Goal: Information Seeking & Learning: Check status

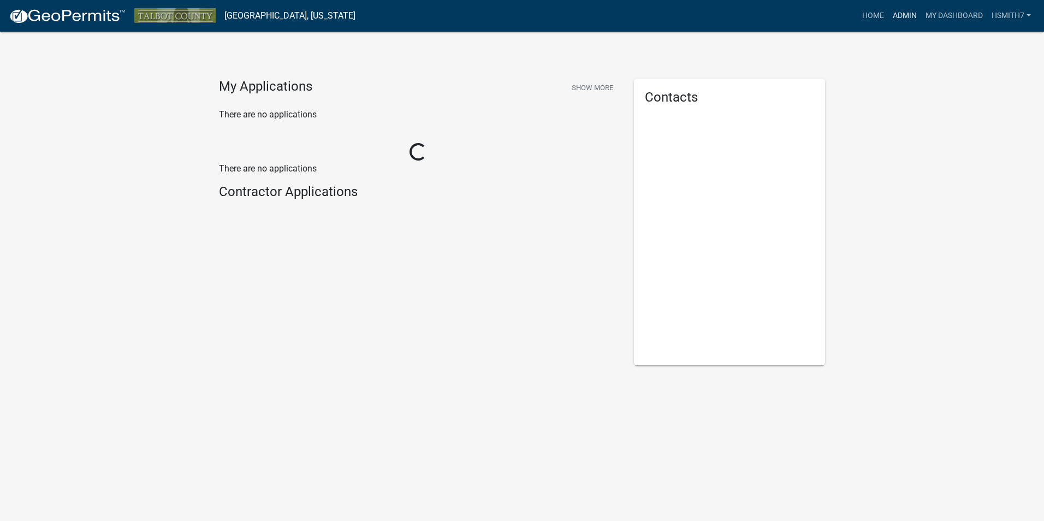
click at [905, 13] on link "Admin" at bounding box center [904, 15] width 33 height 21
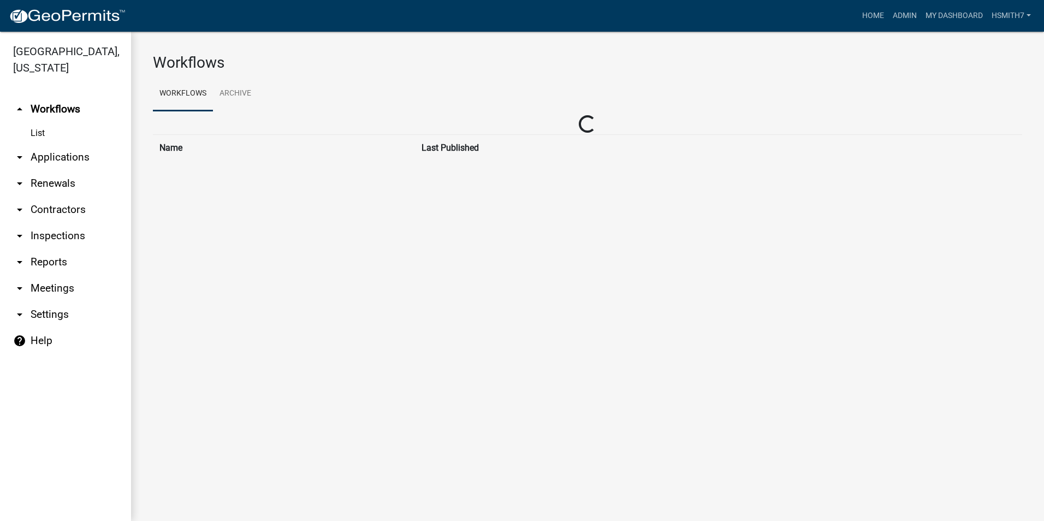
click at [73, 158] on link "arrow_drop_down Applications" at bounding box center [65, 157] width 131 height 26
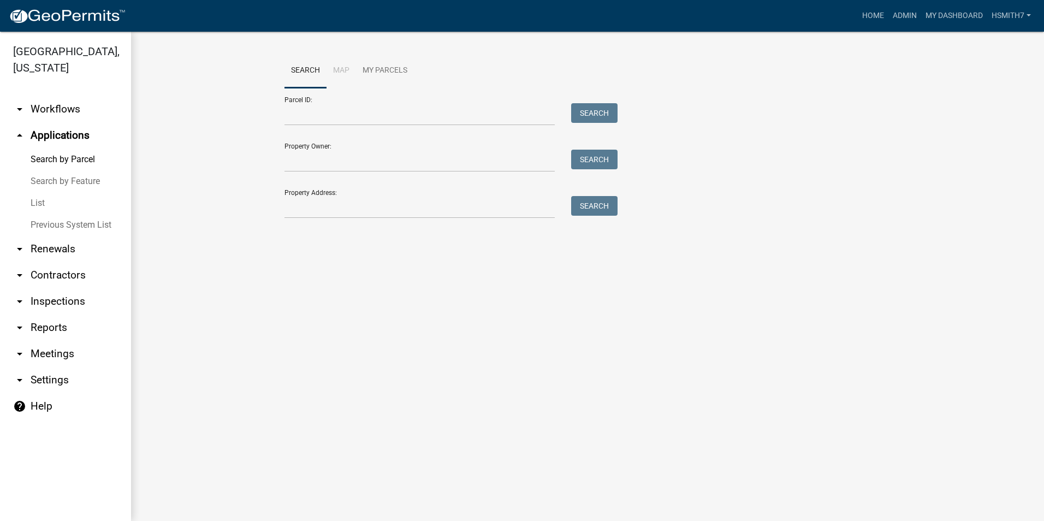
click at [30, 198] on link "List" at bounding box center [65, 203] width 131 height 22
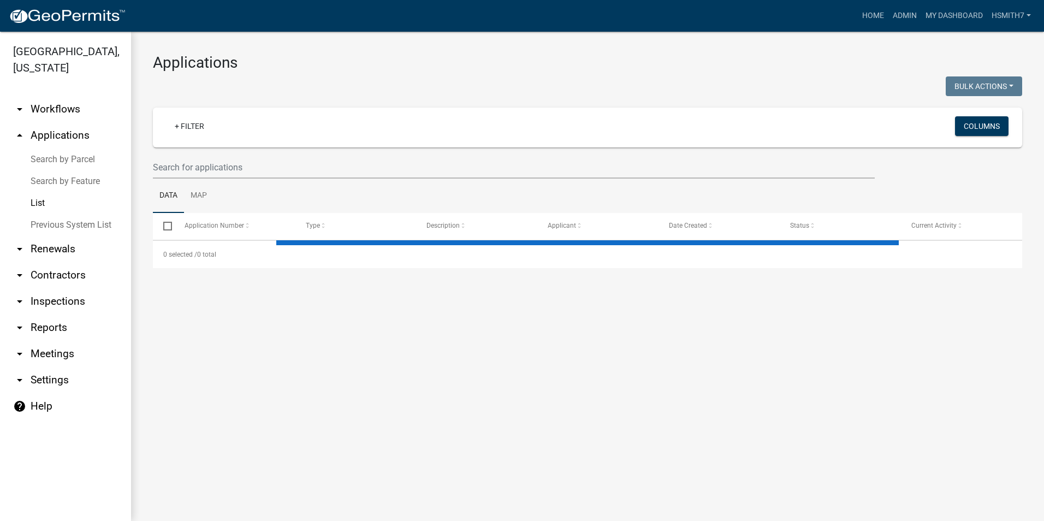
select select "3: 100"
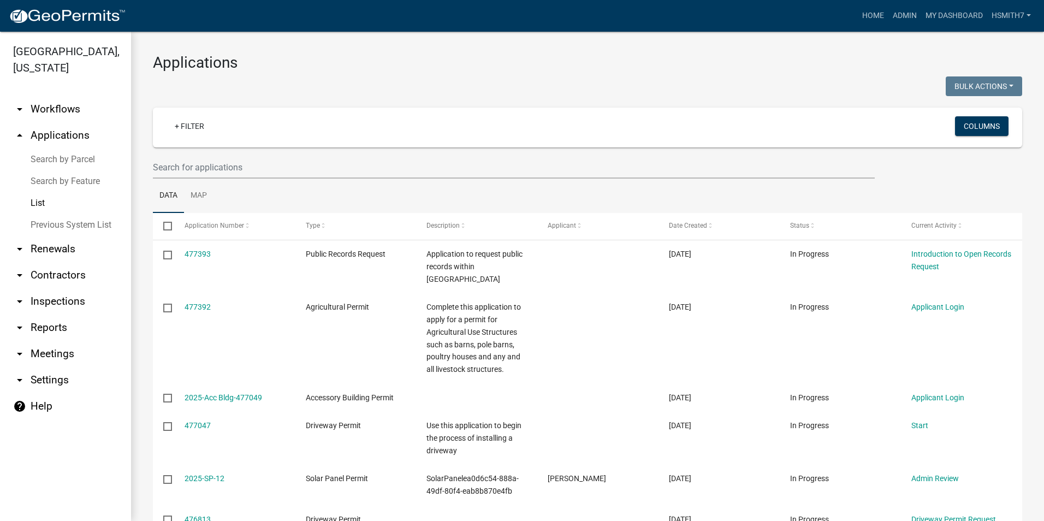
click at [179, 115] on div "+ Filter Columns" at bounding box center [587, 128] width 859 height 40
click at [185, 118] on link "+ Filter" at bounding box center [189, 126] width 47 height 20
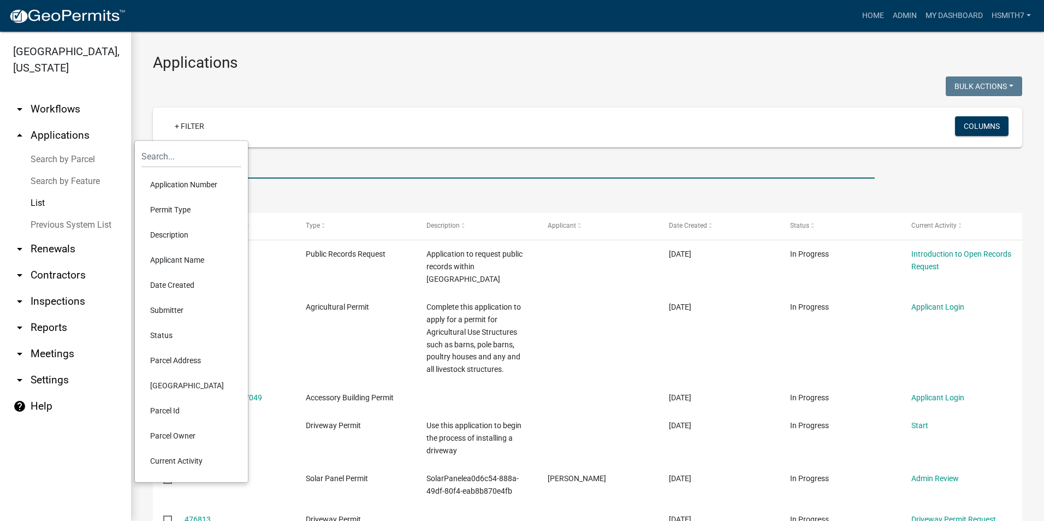
click at [262, 176] on input "text" at bounding box center [514, 167] width 722 height 22
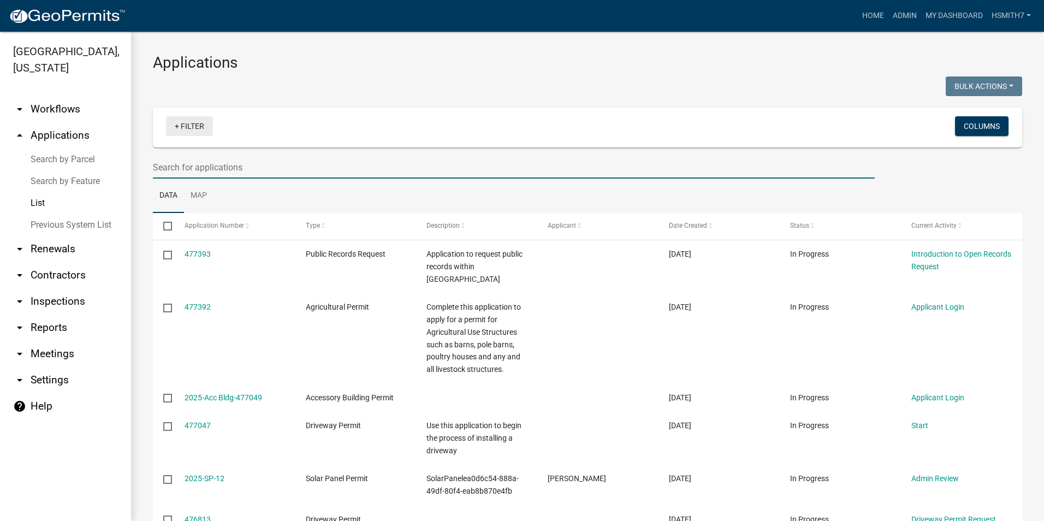
click at [187, 125] on link "+ Filter" at bounding box center [189, 126] width 47 height 20
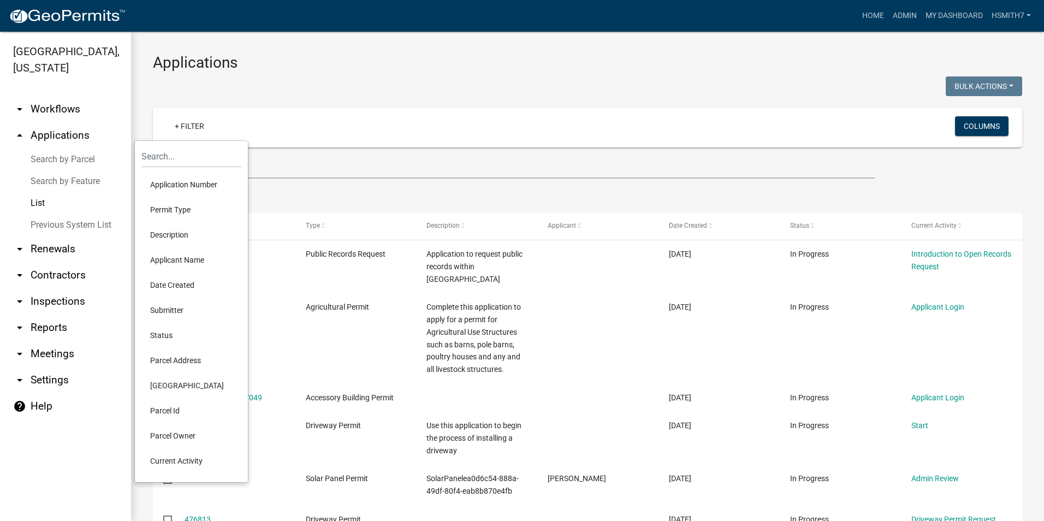
click at [169, 181] on li "Application Number" at bounding box center [191, 184] width 100 height 25
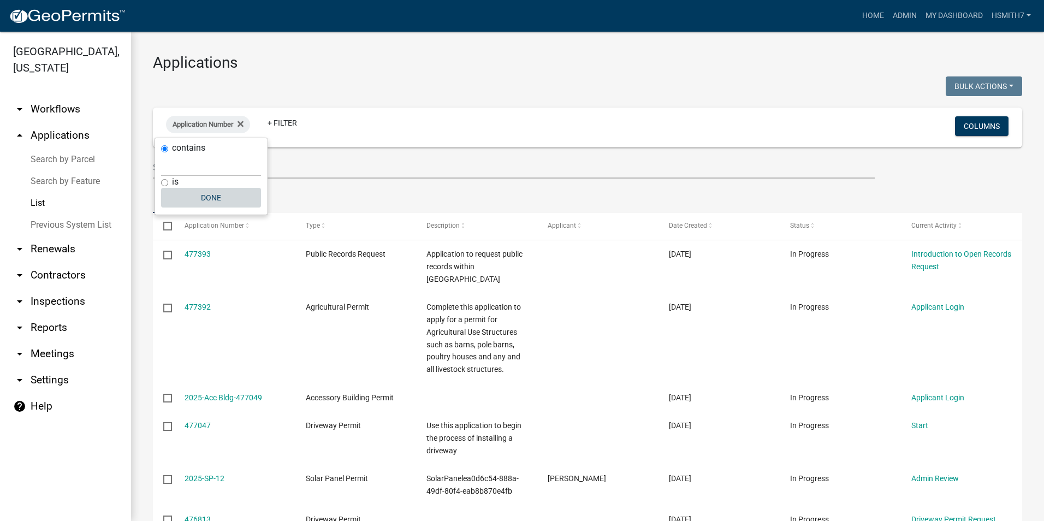
drag, startPoint x: 198, startPoint y: 197, endPoint x: 205, endPoint y: 185, distance: 13.5
click at [198, 197] on button "Done" at bounding box center [211, 198] width 100 height 20
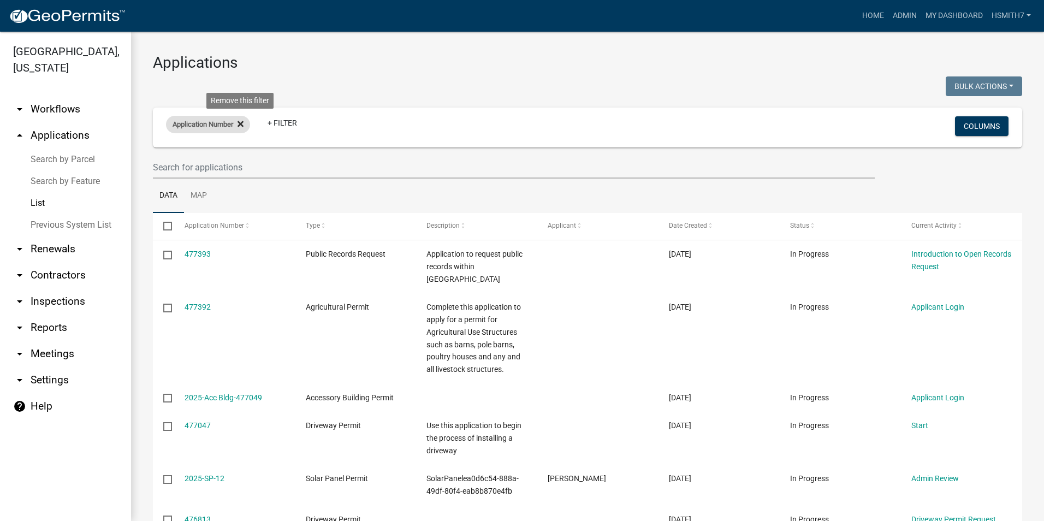
click at [242, 127] on icon at bounding box center [241, 124] width 6 height 9
click at [199, 125] on link "+ Filter" at bounding box center [189, 126] width 47 height 20
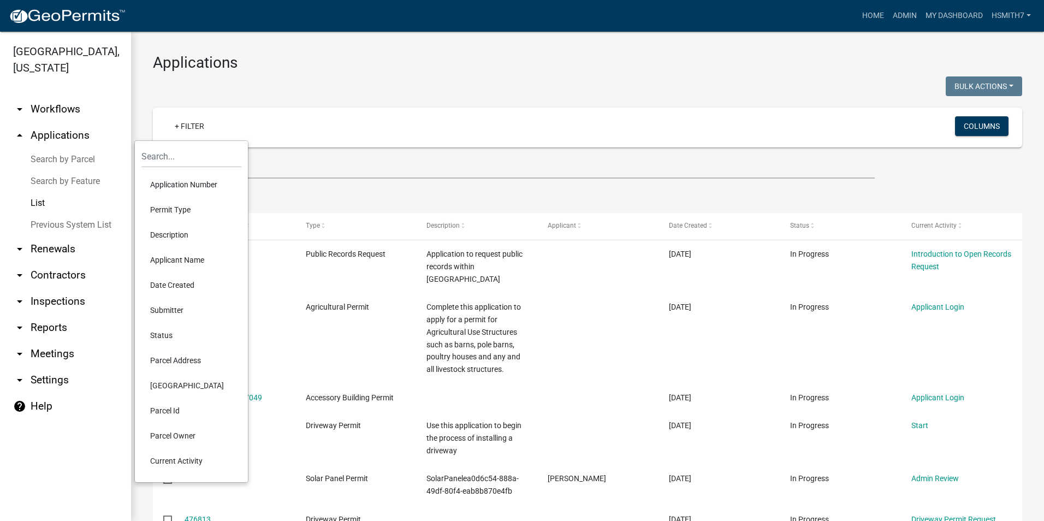
click at [174, 209] on li "Permit Type" at bounding box center [191, 209] width 100 height 25
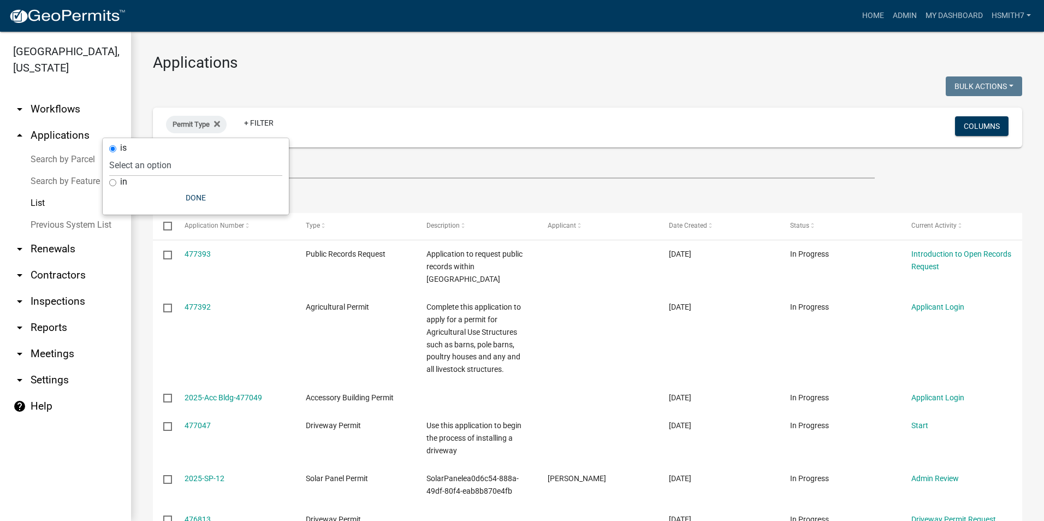
click at [116, 180] on div "in" at bounding box center [195, 181] width 173 height 11
click at [114, 182] on input "in" at bounding box center [112, 182] width 7 height 7
radio input "true"
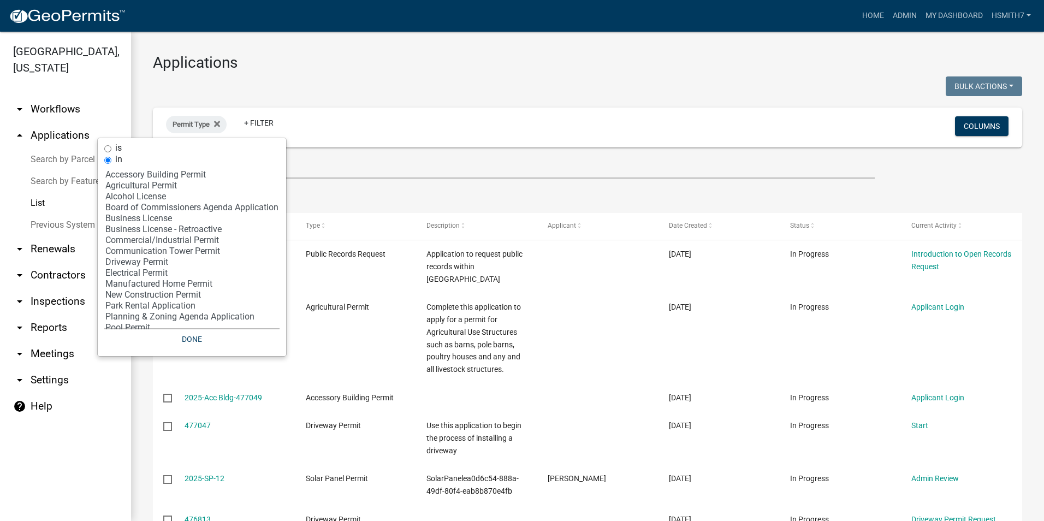
select select "5: 'a34148b1-d8b2-4557-84aa-00194bc85a9c'"
click at [149, 221] on option "Business License" at bounding box center [191, 218] width 175 height 11
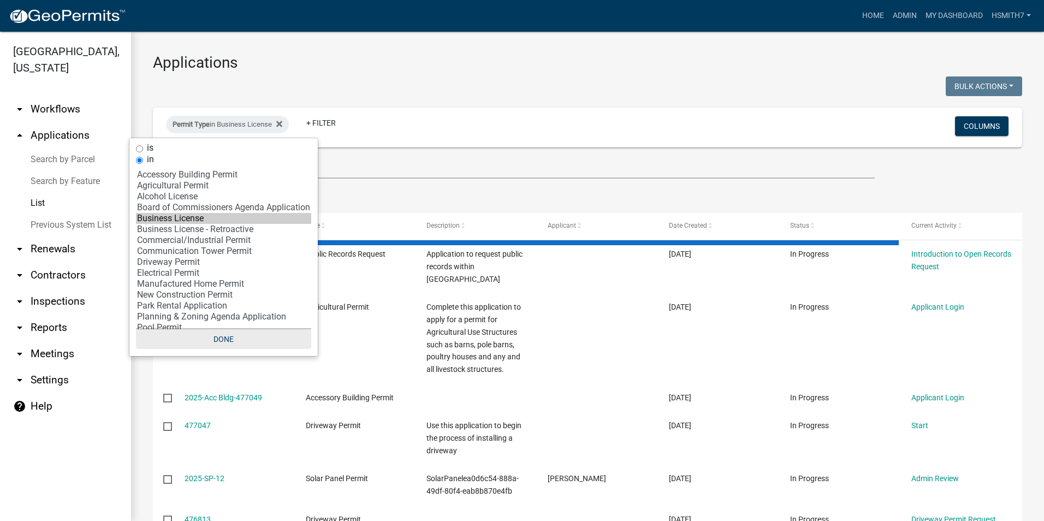
click at [233, 339] on button "Done" at bounding box center [223, 339] width 175 height 20
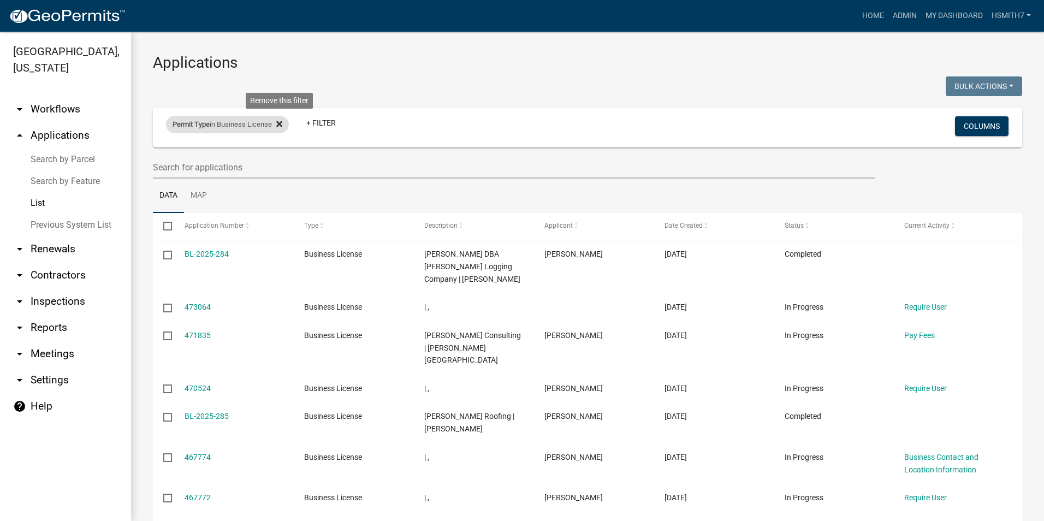
click at [278, 127] on fa-icon at bounding box center [277, 124] width 10 height 17
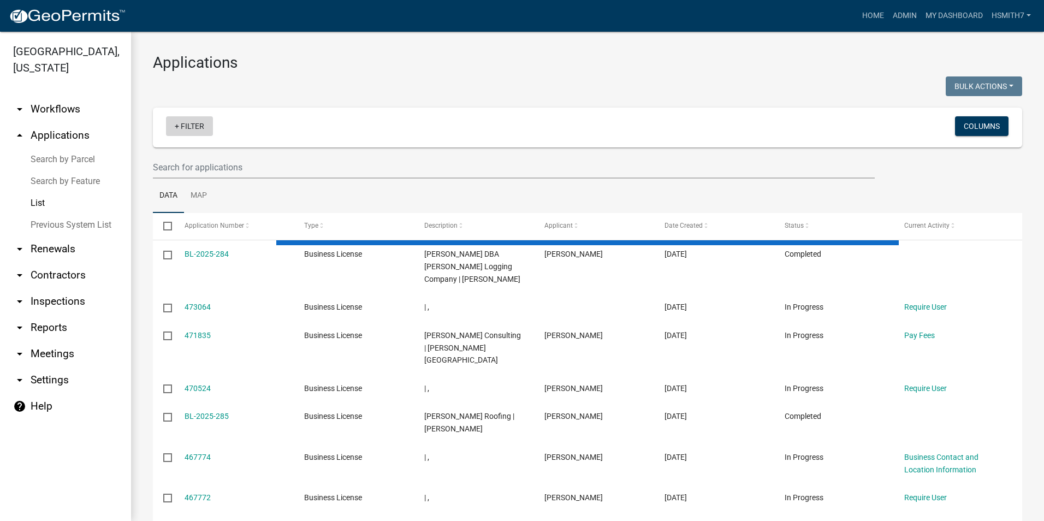
click at [191, 133] on link "+ Filter" at bounding box center [189, 126] width 47 height 20
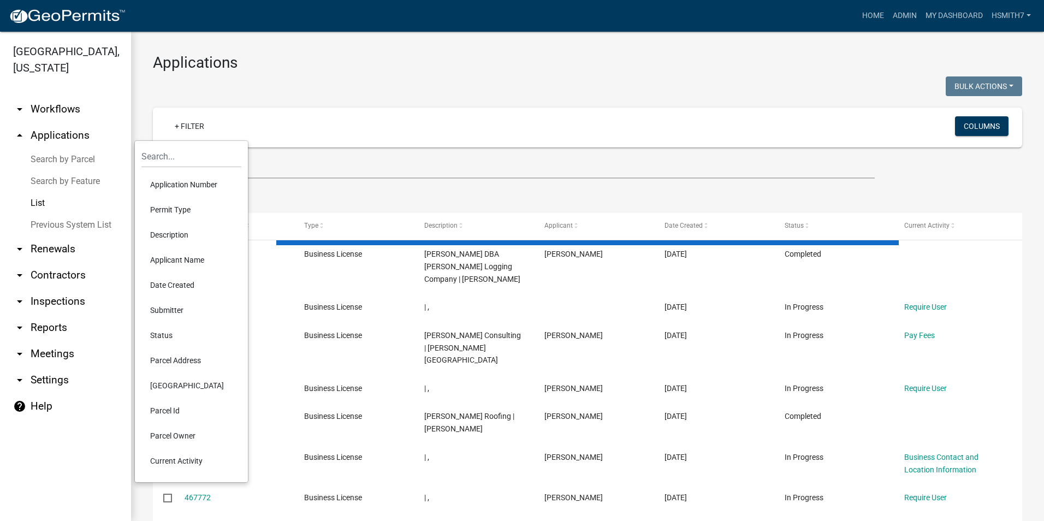
click at [194, 188] on li "Application Number" at bounding box center [191, 184] width 100 height 25
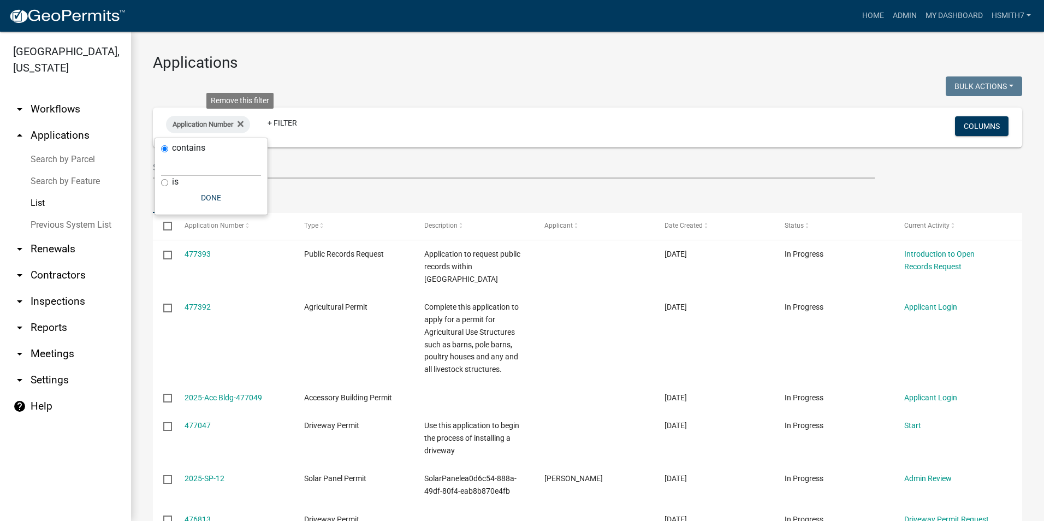
click at [244, 126] on icon at bounding box center [241, 124] width 6 height 9
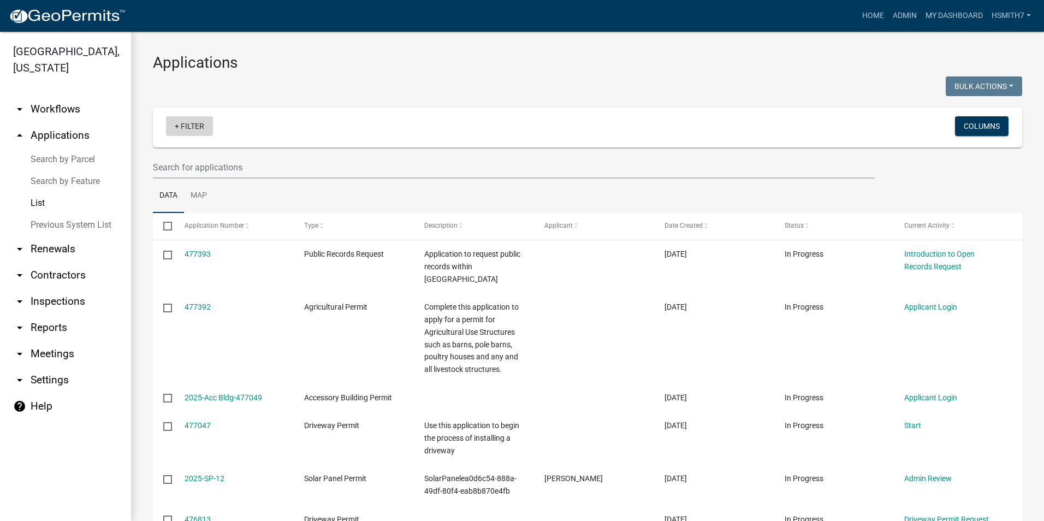
click at [202, 126] on link "+ Filter" at bounding box center [189, 126] width 47 height 20
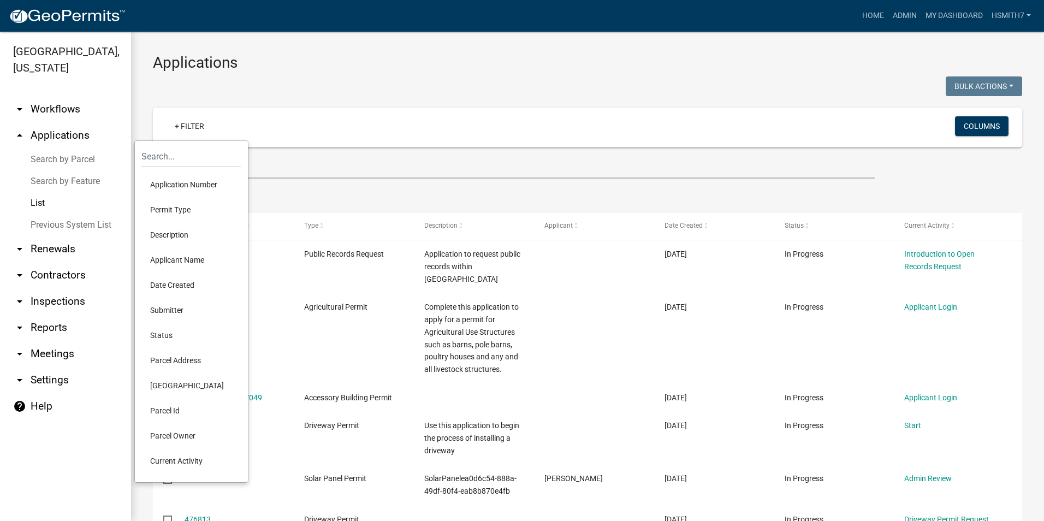
click at [194, 207] on li "Permit Type" at bounding box center [191, 209] width 100 height 25
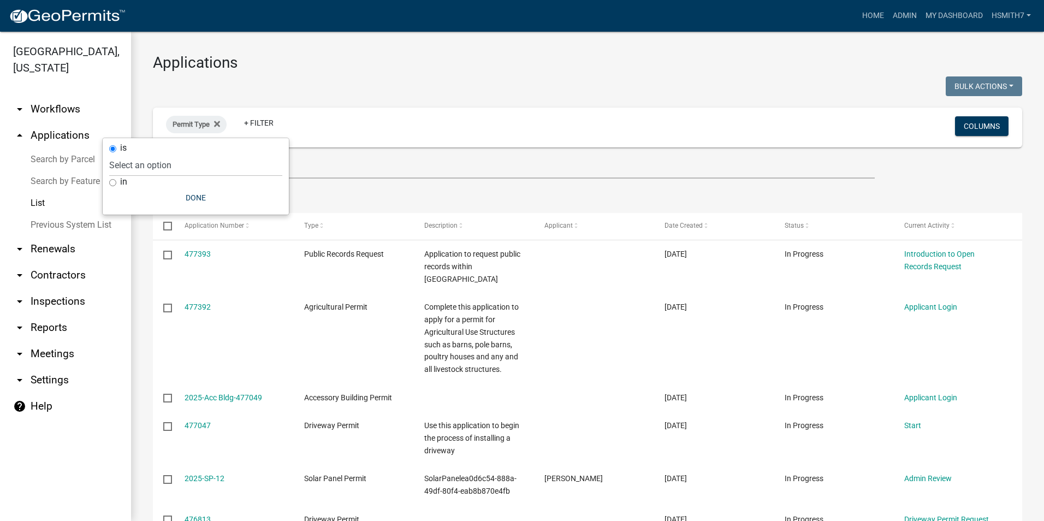
click at [126, 179] on label "in" at bounding box center [123, 181] width 7 height 9
click at [116, 179] on input "in" at bounding box center [112, 182] width 7 height 7
radio input "true"
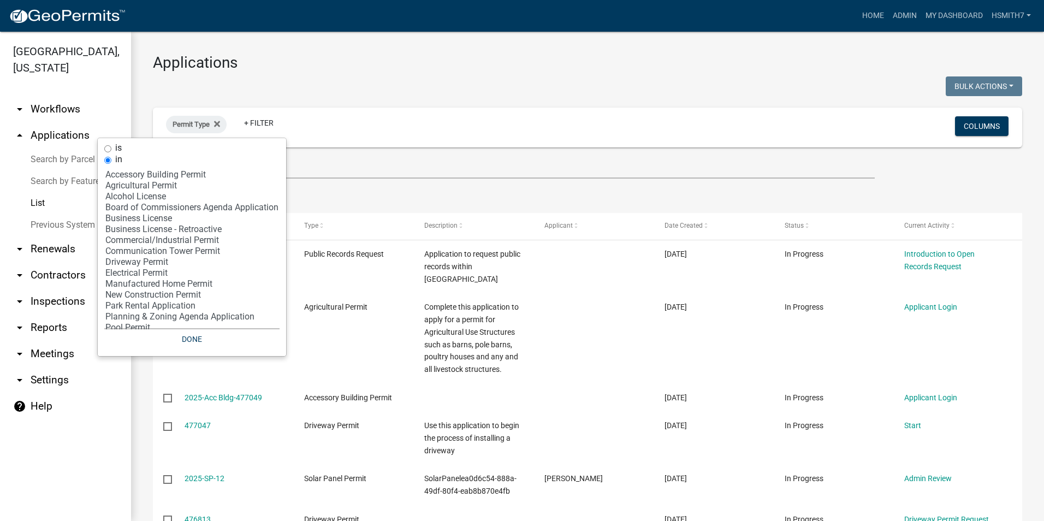
select select "9: '60ae78d1-16ed-4e4f-872e-38be42fbcfcc'"
click at [132, 263] on option "Driveway Permit" at bounding box center [191, 262] width 175 height 11
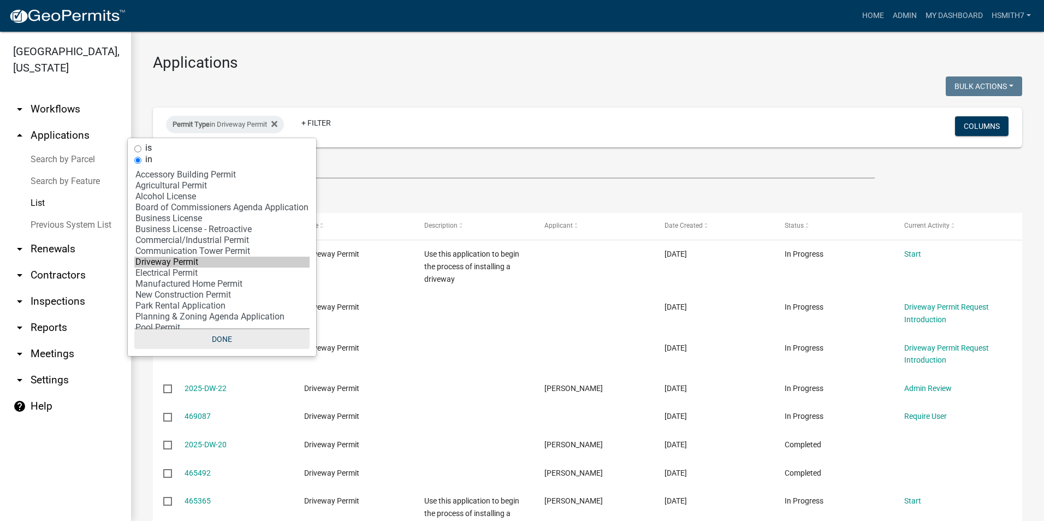
click at [209, 336] on button "Done" at bounding box center [221, 339] width 175 height 20
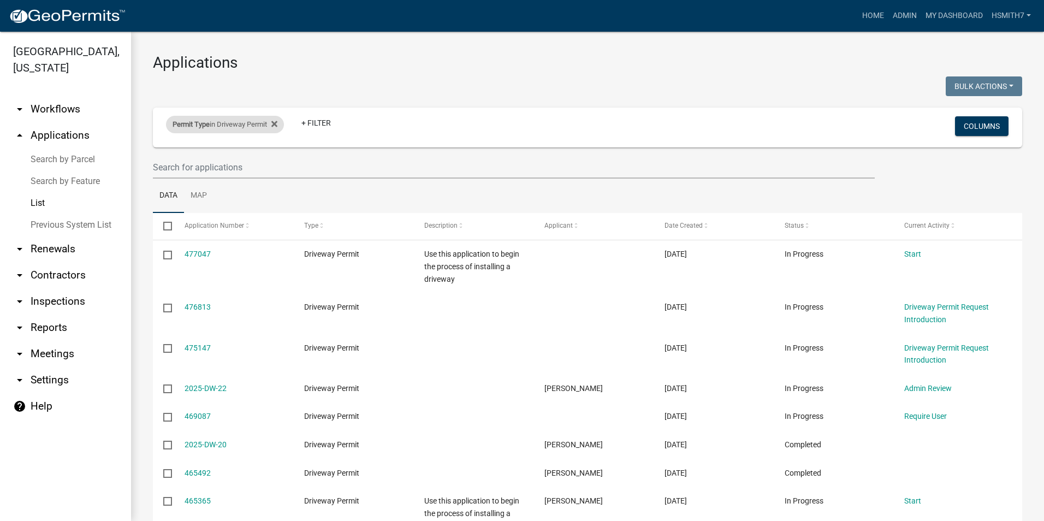
click at [262, 127] on div "Permit Type in Driveway Permit" at bounding box center [225, 124] width 118 height 17
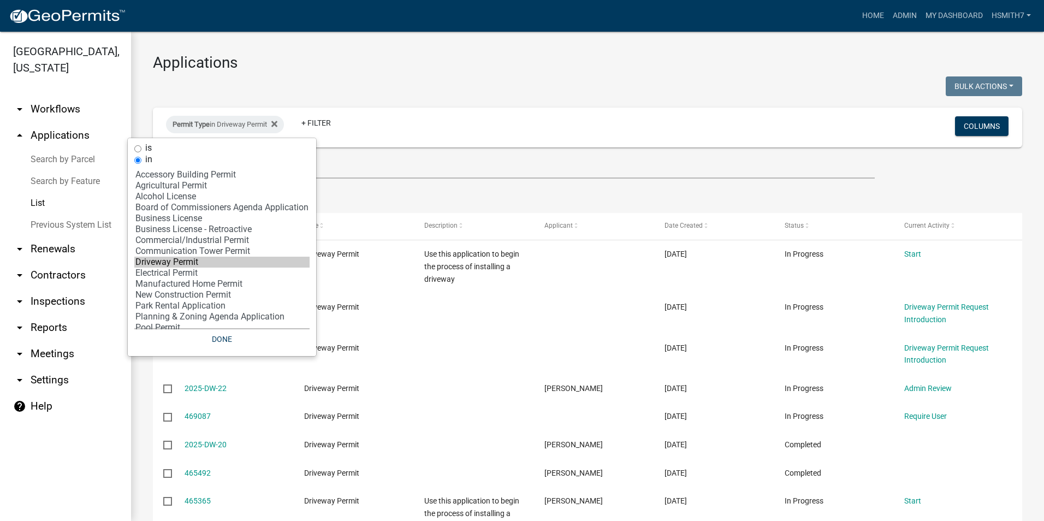
select select "10: 'd3398bb2-1b7a-4daf-b382-fb5b9cae75b1'"
click at [209, 274] on option "Electrical Permit" at bounding box center [221, 273] width 175 height 11
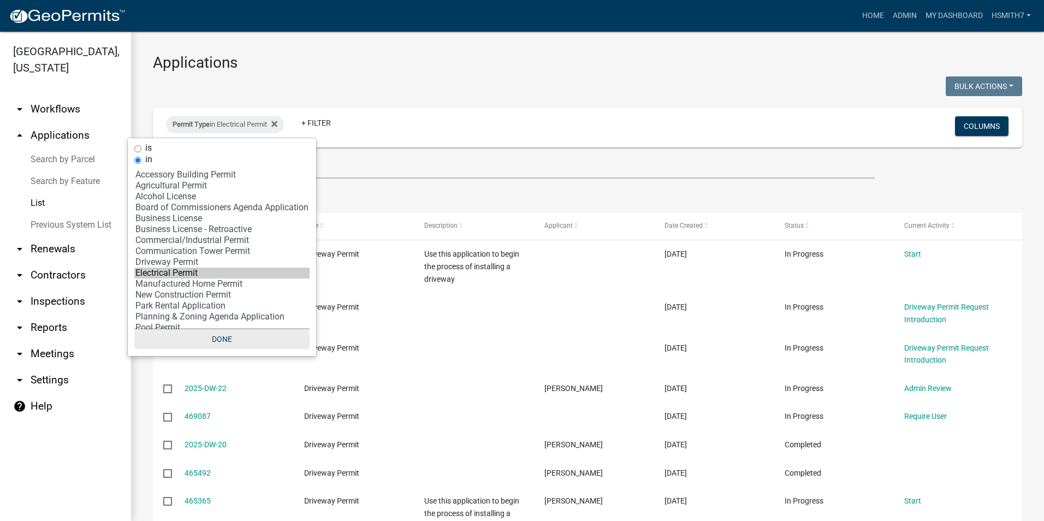
click at [219, 335] on button "Done" at bounding box center [221, 339] width 175 height 20
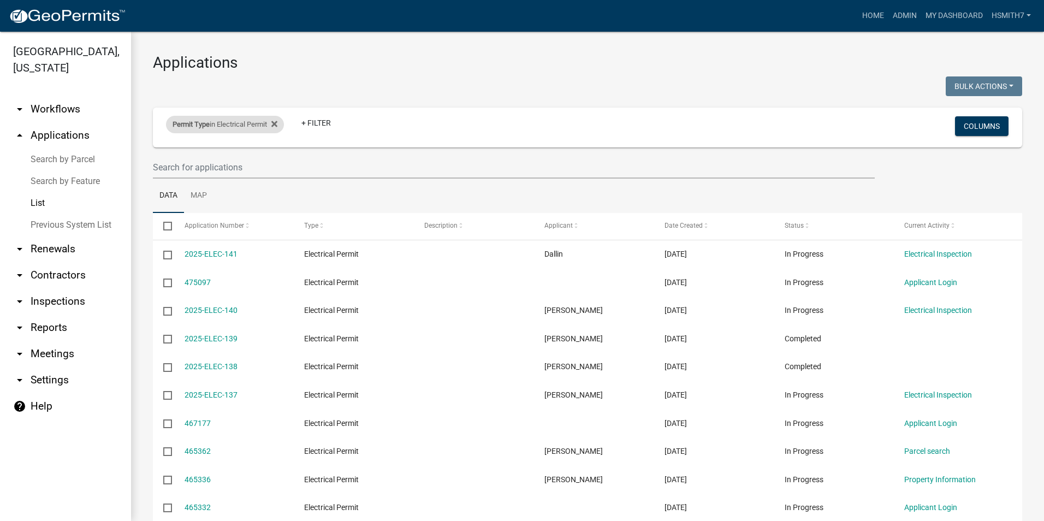
click at [217, 122] on div "Permit Type in Electrical Permit" at bounding box center [225, 124] width 118 height 17
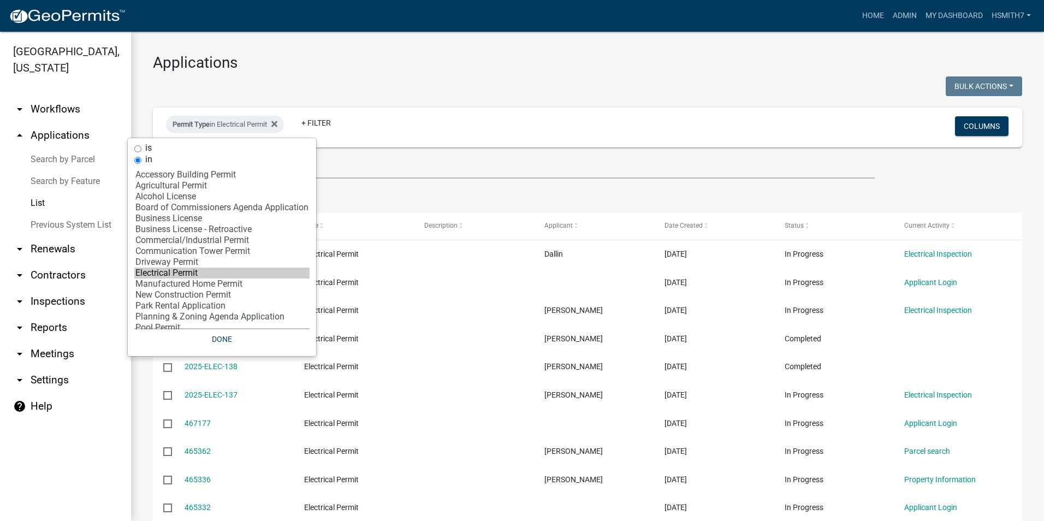
select select "11: 'dd78d371-1427-40dc-806a-1018b10d5d53'"
click at [196, 282] on option "Manufactured Home Permit" at bounding box center [221, 283] width 175 height 11
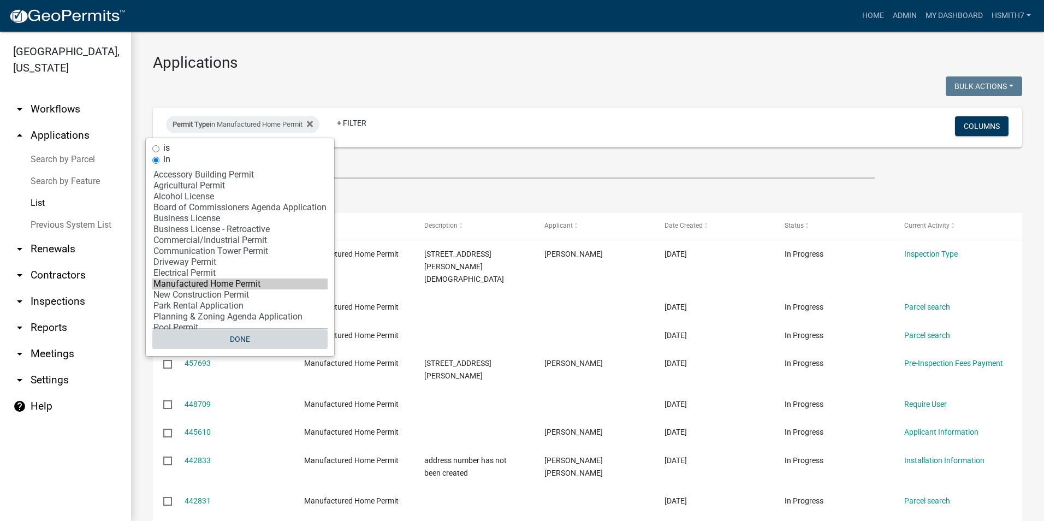
click at [224, 337] on button "Done" at bounding box center [239, 339] width 175 height 20
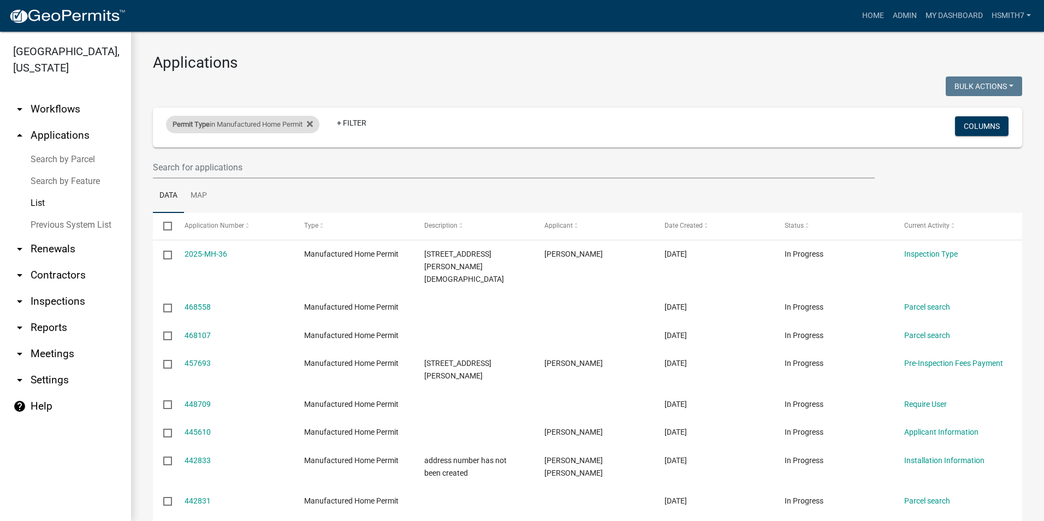
click at [270, 117] on div "Permit Type in Manufactured Home Permit" at bounding box center [242, 124] width 153 height 17
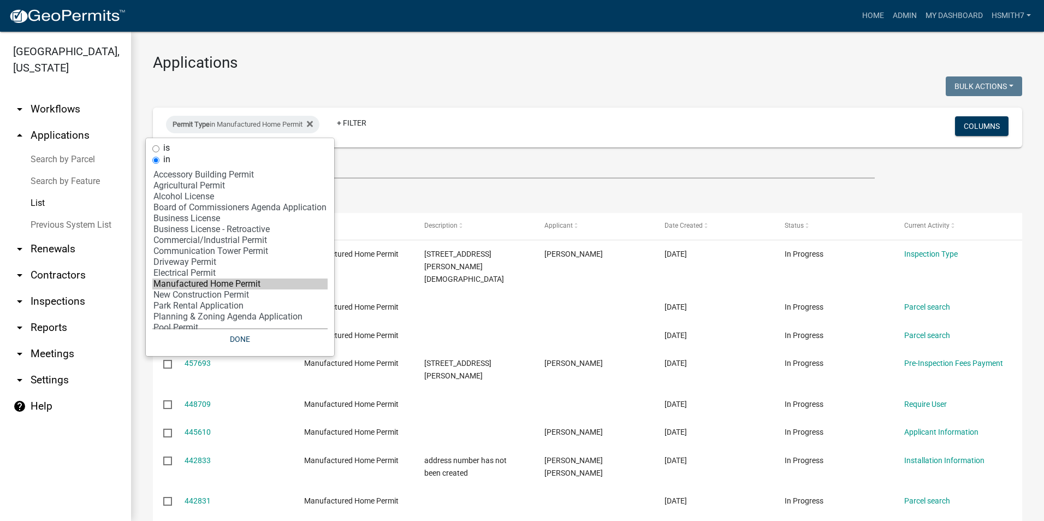
select select "12: '8f0f348d-721e-4407-8947-e3b69b3f0a37'"
click at [200, 294] on option "New Construction Permit" at bounding box center [239, 294] width 175 height 11
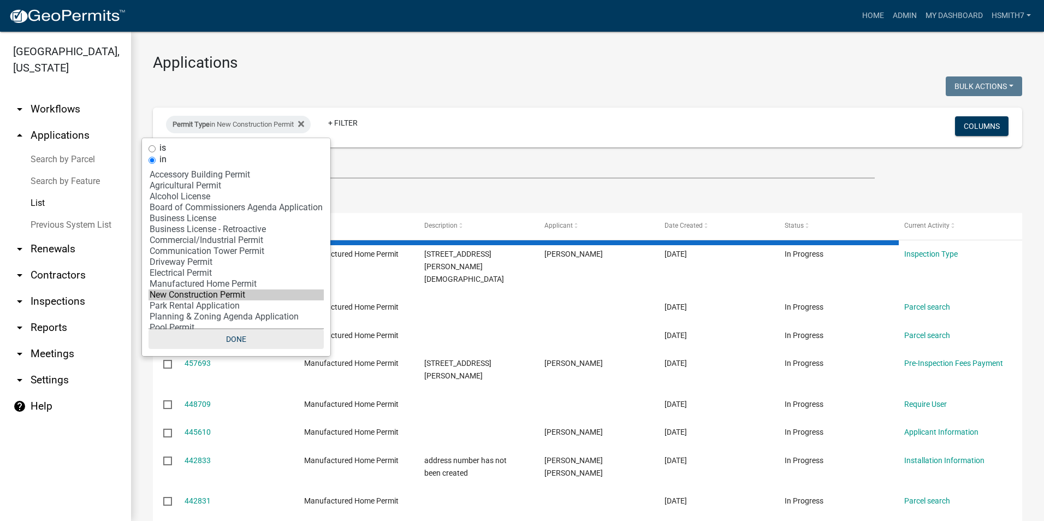
click at [229, 336] on button "Done" at bounding box center [236, 339] width 175 height 20
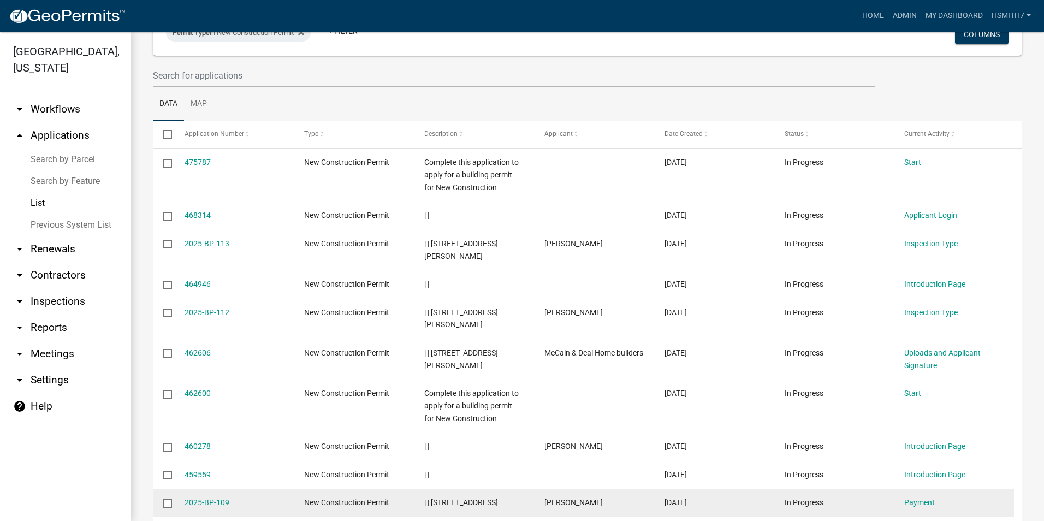
scroll to position [273, 0]
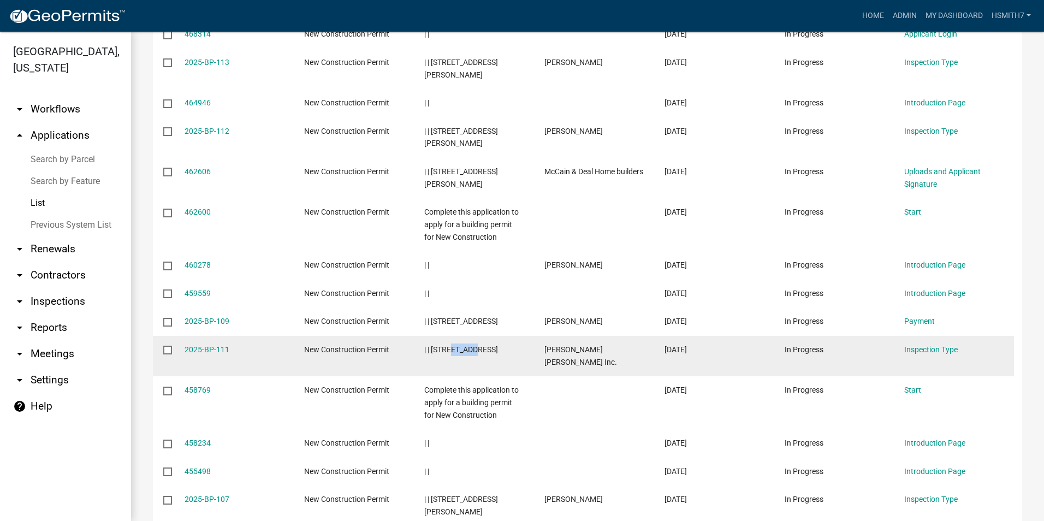
click at [471, 336] on datatable-body-cell "| | [STREET_ADDRESS]" at bounding box center [474, 356] width 120 height 40
click at [191, 345] on link "2025-BP-111" at bounding box center [207, 349] width 45 height 9
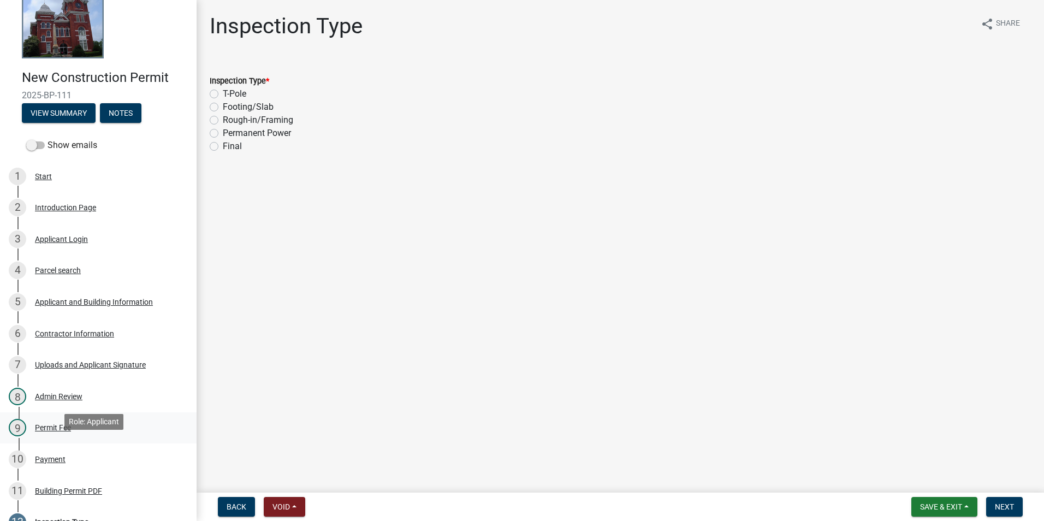
scroll to position [55, 0]
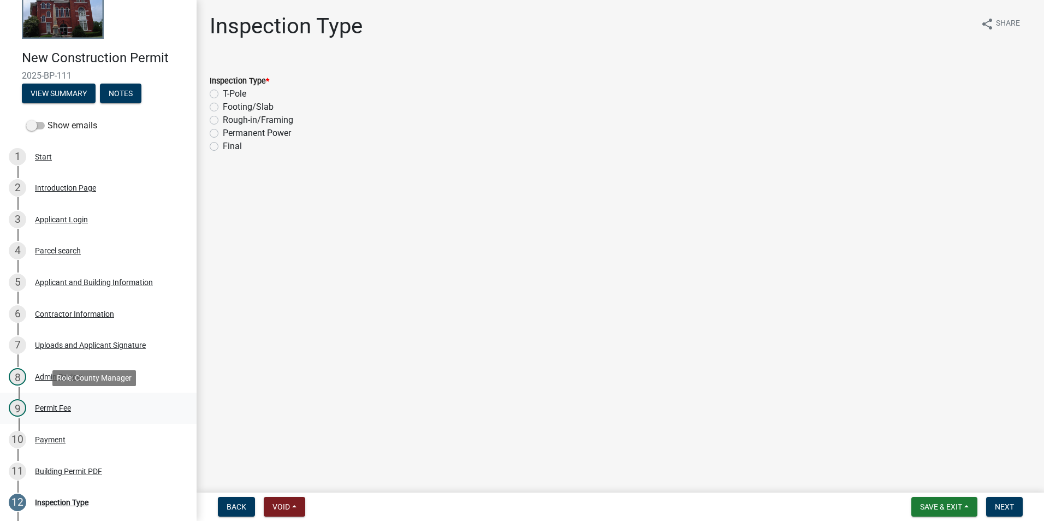
click at [88, 418] on link "9 Permit Fee" at bounding box center [98, 409] width 197 height 32
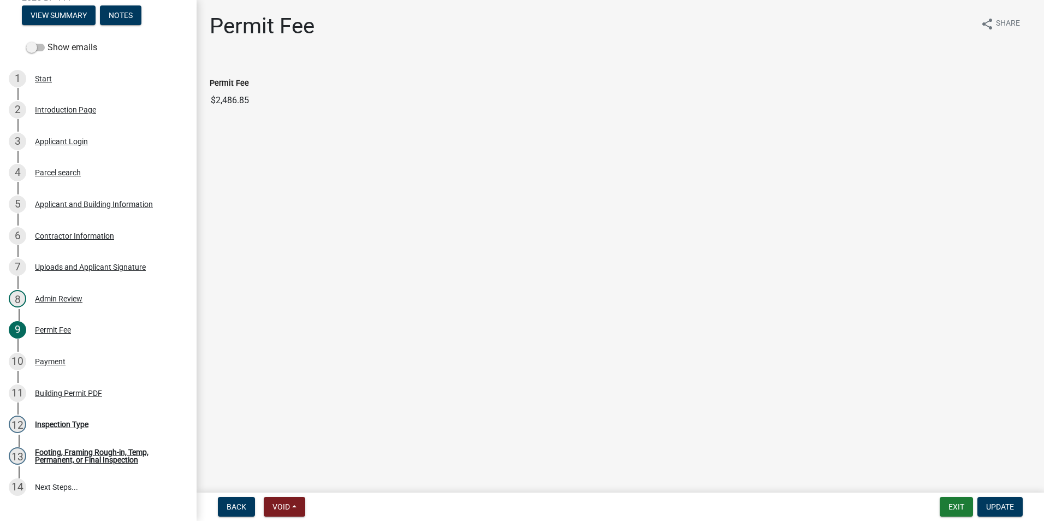
scroll to position [216, 0]
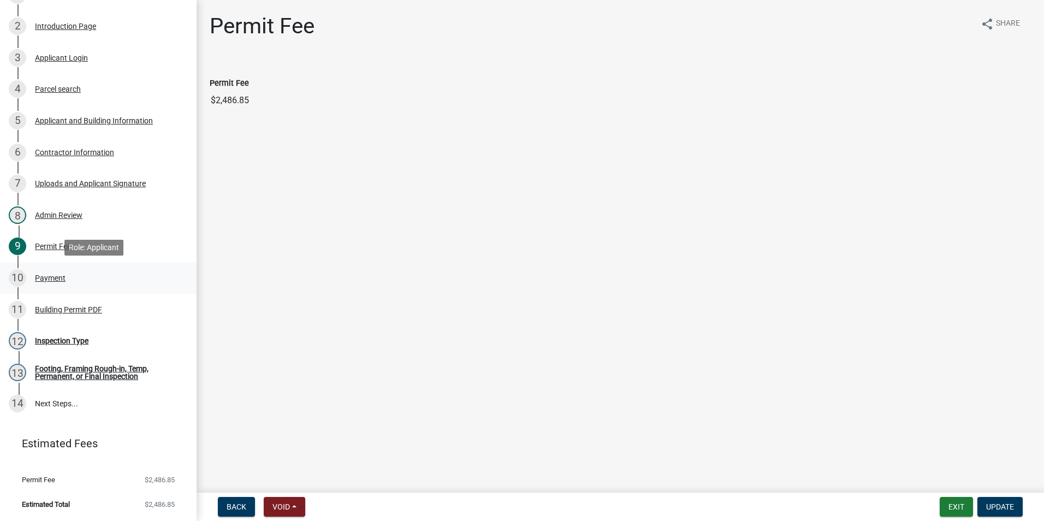
click at [98, 279] on div "10 Payment" at bounding box center [94, 277] width 170 height 17
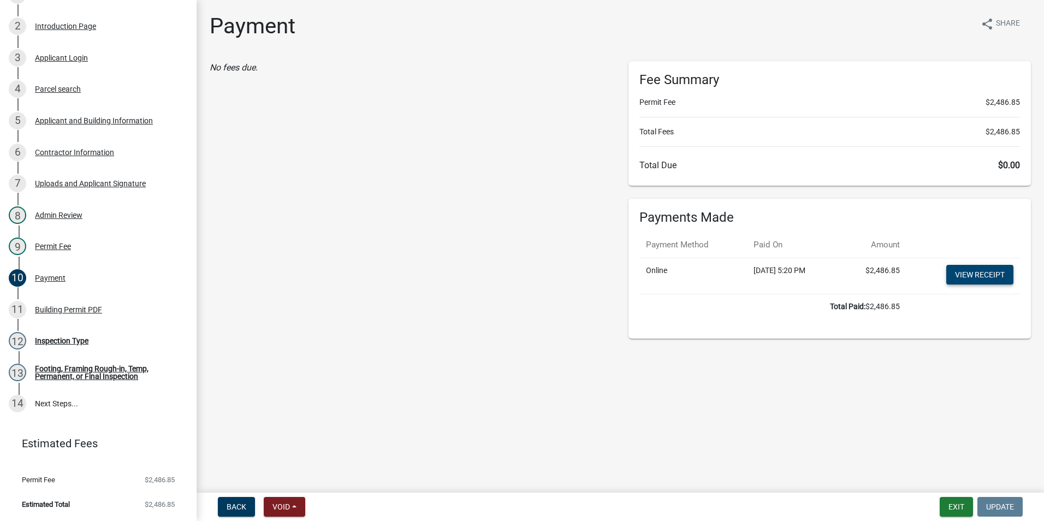
click at [1002, 275] on link "View receipt" at bounding box center [979, 275] width 67 height 20
click at [78, 316] on div "11 Building Permit PDF" at bounding box center [94, 309] width 170 height 17
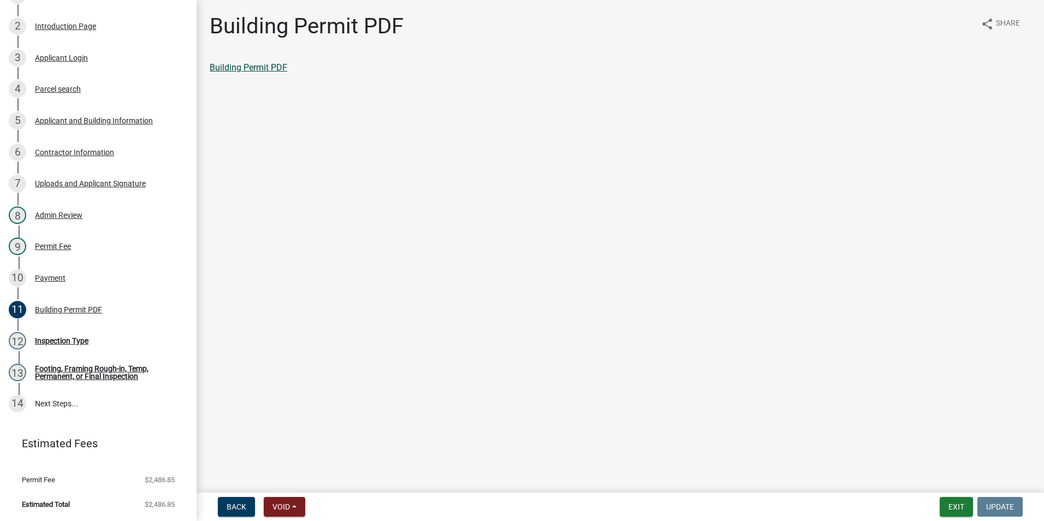
click at [256, 70] on link "Building Permit PDF" at bounding box center [249, 67] width 78 height 10
click at [1025, 348] on main "Building Permit PDF share Share Building Permit PDF" at bounding box center [620, 244] width 847 height 488
click at [100, 341] on div "Role: Building Inspector" at bounding box center [94, 342] width 88 height 16
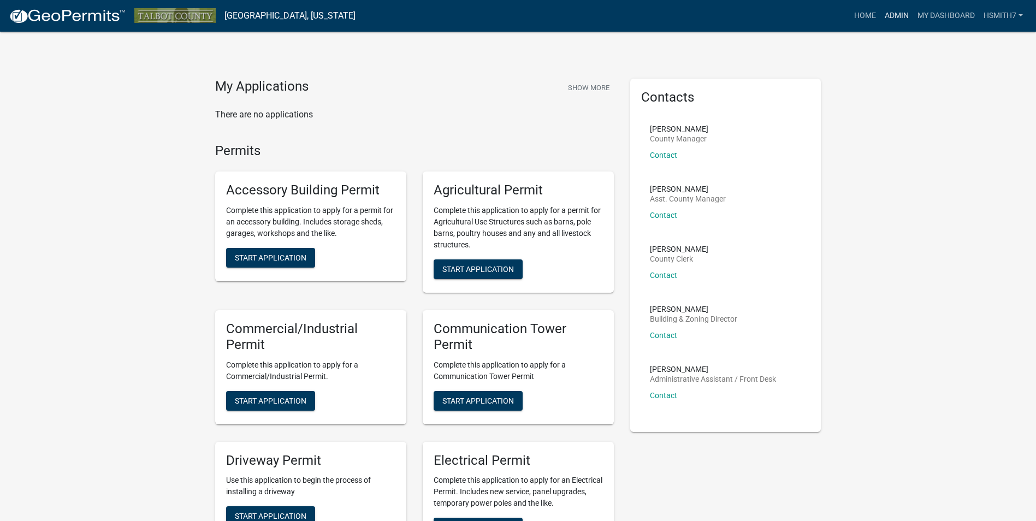
click at [886, 20] on link "Admin" at bounding box center [896, 15] width 33 height 21
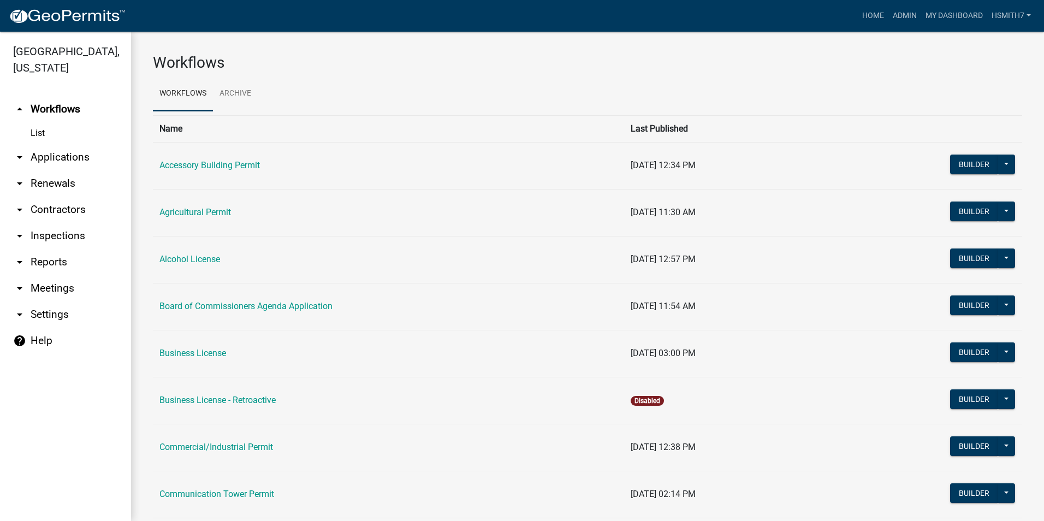
click at [40, 159] on link "arrow_drop_down Applications" at bounding box center [65, 157] width 131 height 26
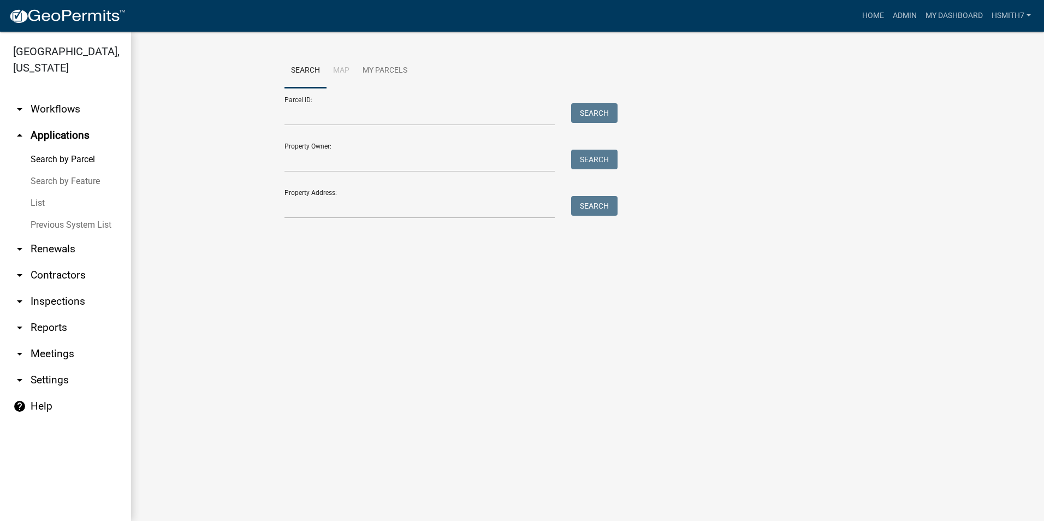
click at [32, 203] on link "List" at bounding box center [65, 203] width 131 height 22
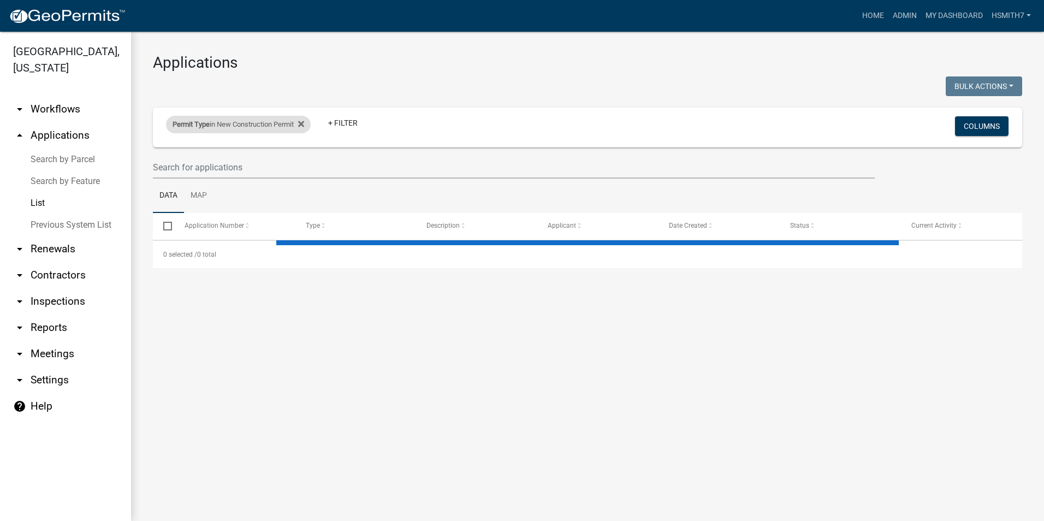
select select "3: 100"
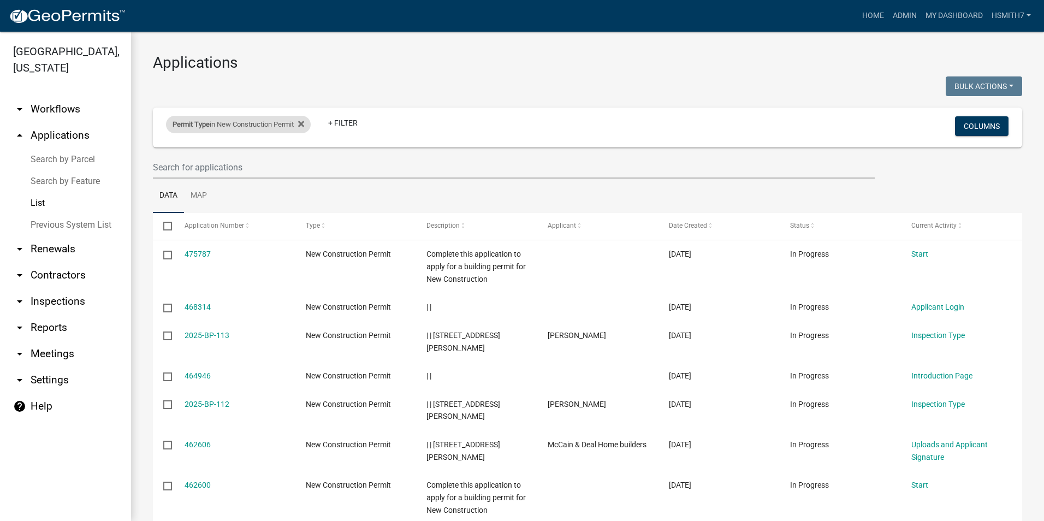
click at [245, 130] on div "Permit Type in New Construction Permit" at bounding box center [238, 124] width 145 height 17
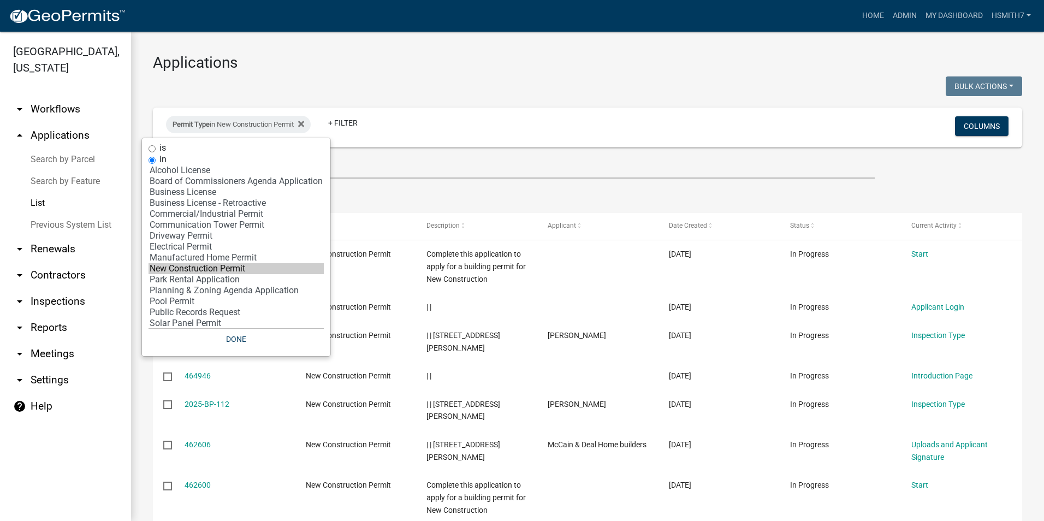
scroll to position [40, 0]
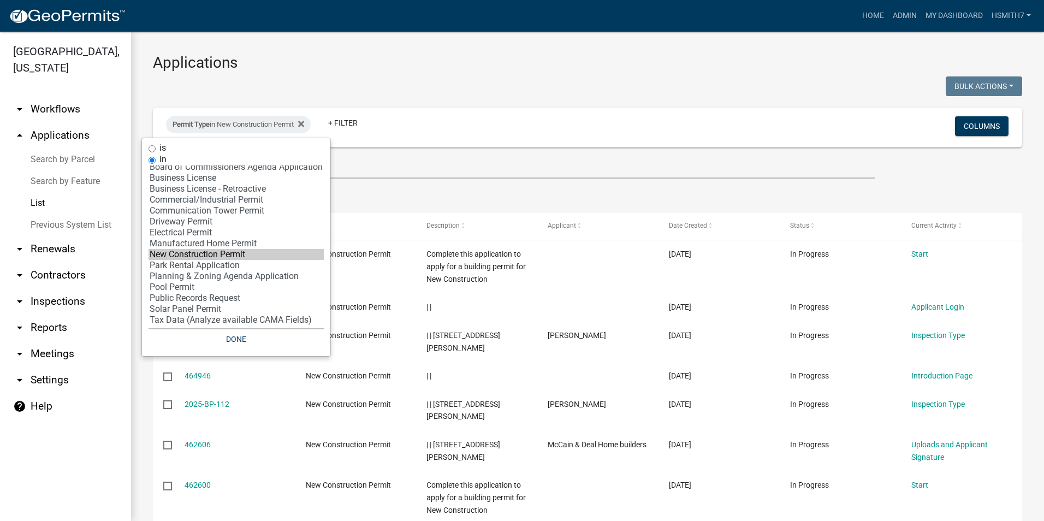
select select "15: 'dfde459c-d354-4e07-a9d9-8fbc1c01046f'"
click at [188, 285] on option "Pool Permit" at bounding box center [236, 287] width 175 height 11
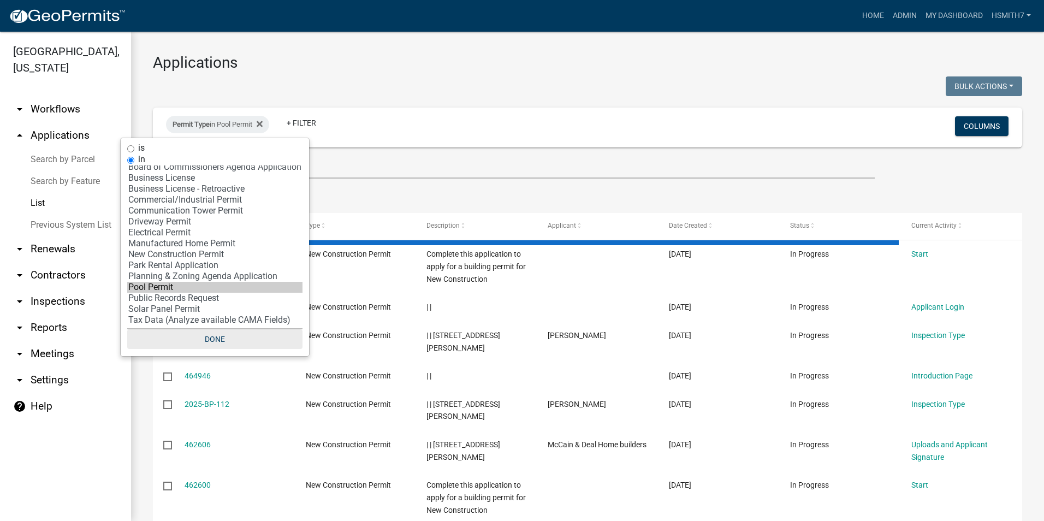
click at [227, 339] on button "Done" at bounding box center [214, 339] width 175 height 20
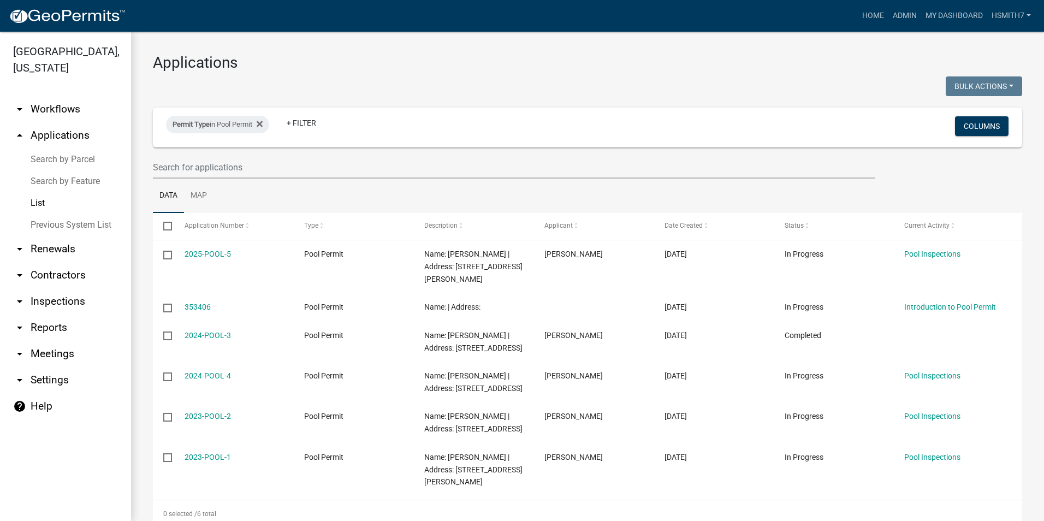
click at [209, 114] on div "Permit Type in Pool Permit + Filter" at bounding box center [444, 127] width 573 height 28
click at [213, 122] on div "Permit Type in Pool Permit" at bounding box center [217, 124] width 103 height 17
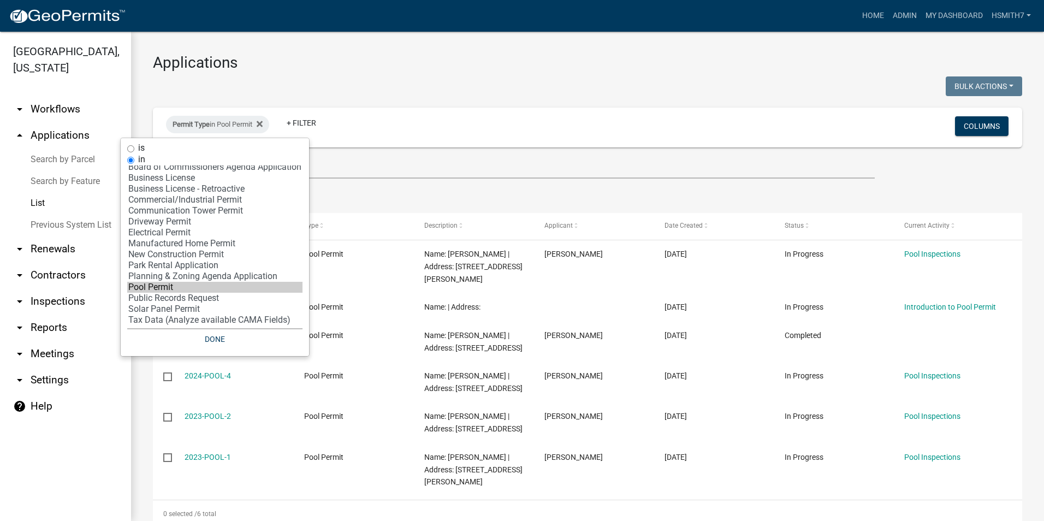
select select "17: 'f718cd8a-5a53-4068-abaa-daf477a51fc3'"
click at [189, 308] on option "Solar Panel Permit" at bounding box center [214, 309] width 175 height 11
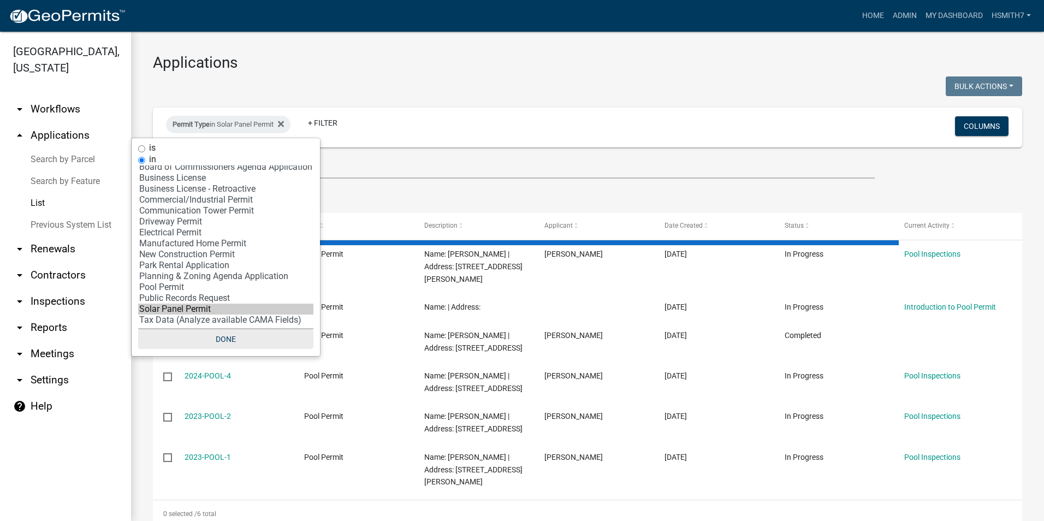
click at [210, 337] on button "Done" at bounding box center [225, 339] width 175 height 20
select select "3: 100"
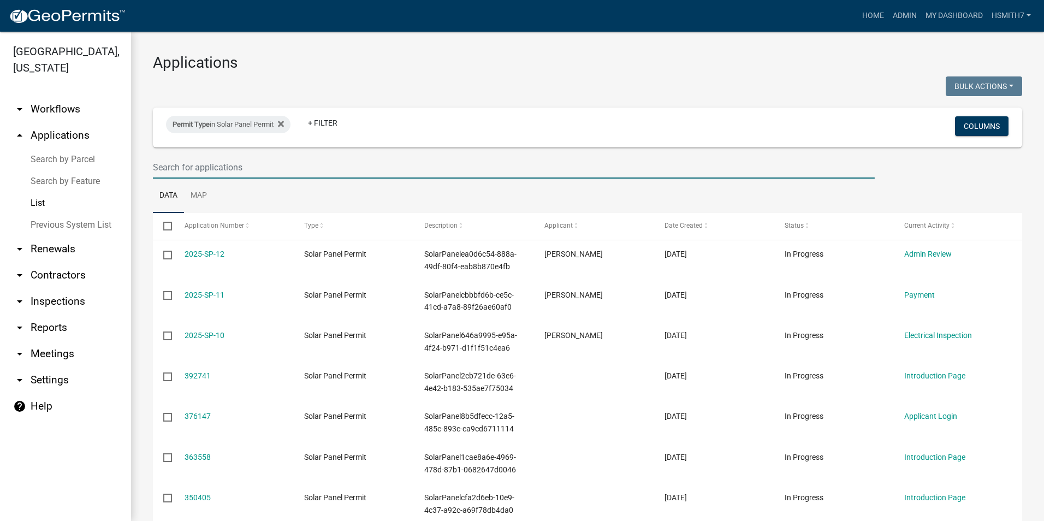
click at [260, 168] on input "text" at bounding box center [514, 167] width 722 height 22
click at [479, 209] on ul "Data Map" at bounding box center [587, 196] width 869 height 34
drag, startPoint x: 600, startPoint y: 55, endPoint x: 586, endPoint y: 53, distance: 13.3
click at [600, 56] on h3 "Applications" at bounding box center [587, 63] width 869 height 19
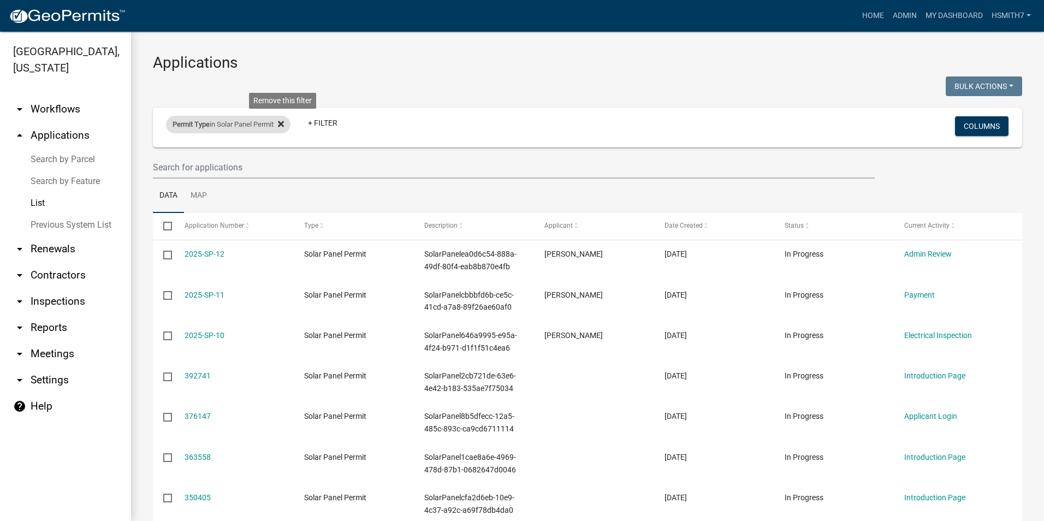
click at [284, 124] on icon at bounding box center [281, 124] width 6 height 6
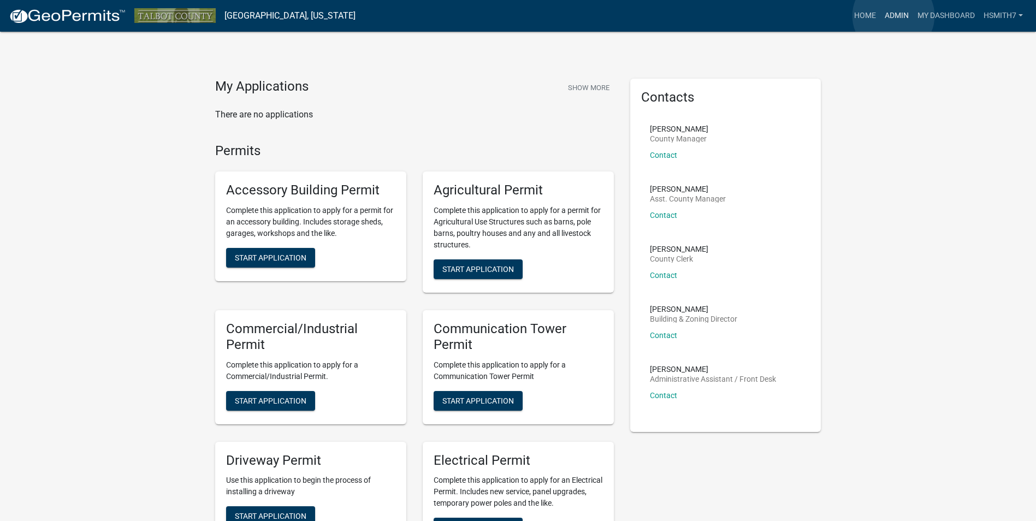
click at [893, 16] on link "Admin" at bounding box center [896, 15] width 33 height 21
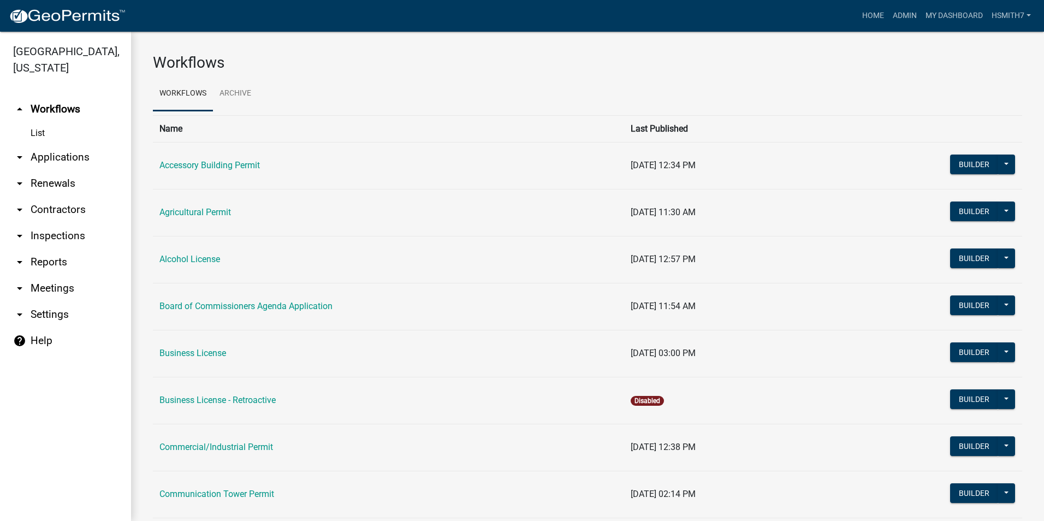
click at [45, 169] on link "arrow_drop_down Applications" at bounding box center [65, 157] width 131 height 26
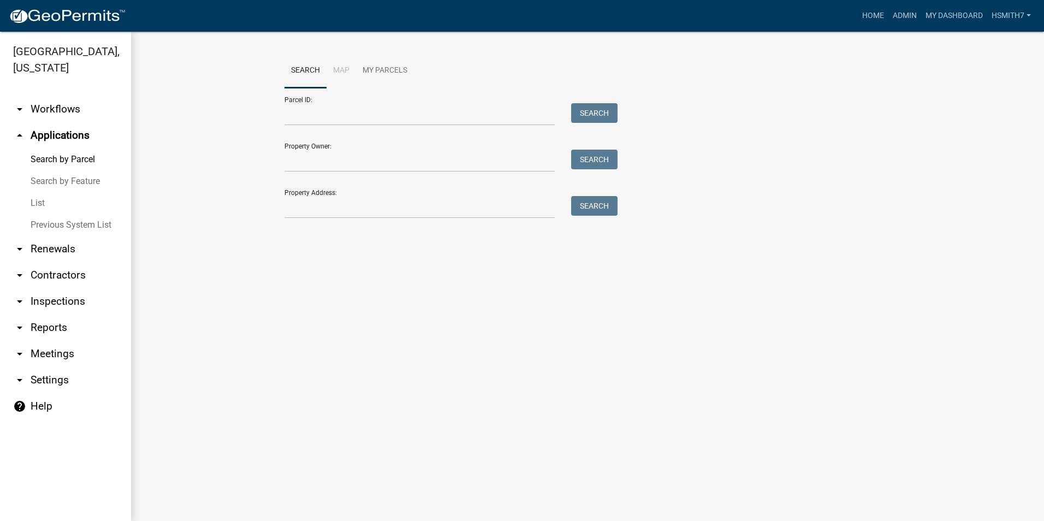
click at [35, 207] on link "List" at bounding box center [65, 203] width 131 height 22
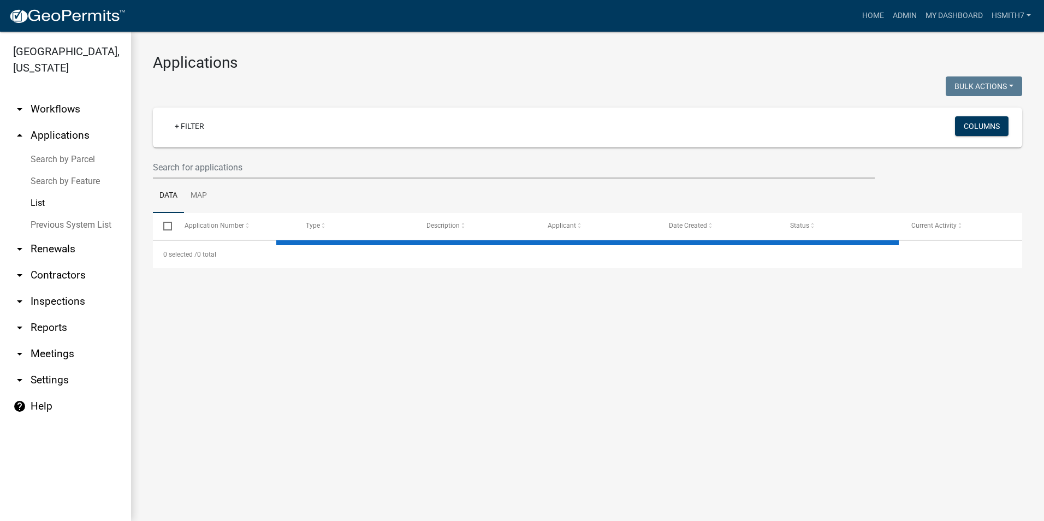
select select "3: 100"
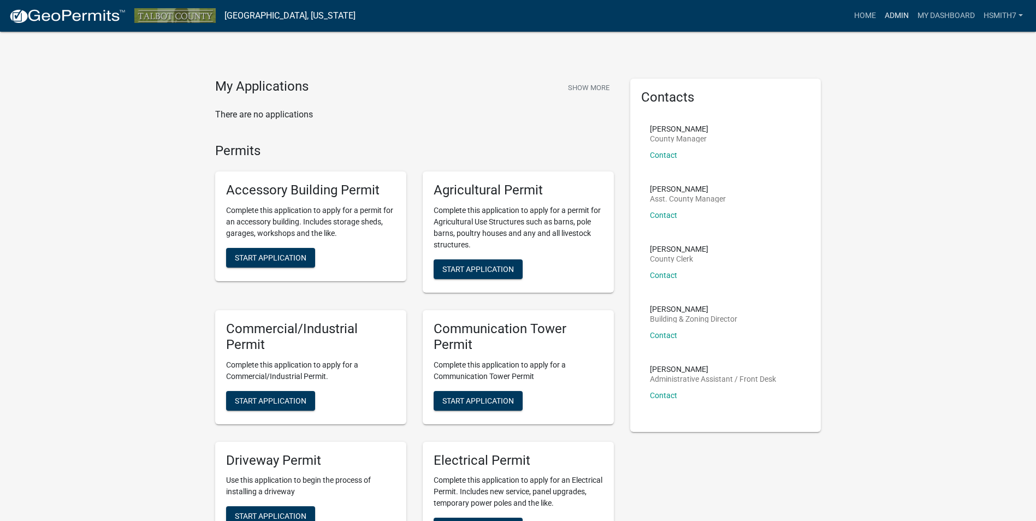
click at [904, 9] on link "Admin" at bounding box center [896, 15] width 33 height 21
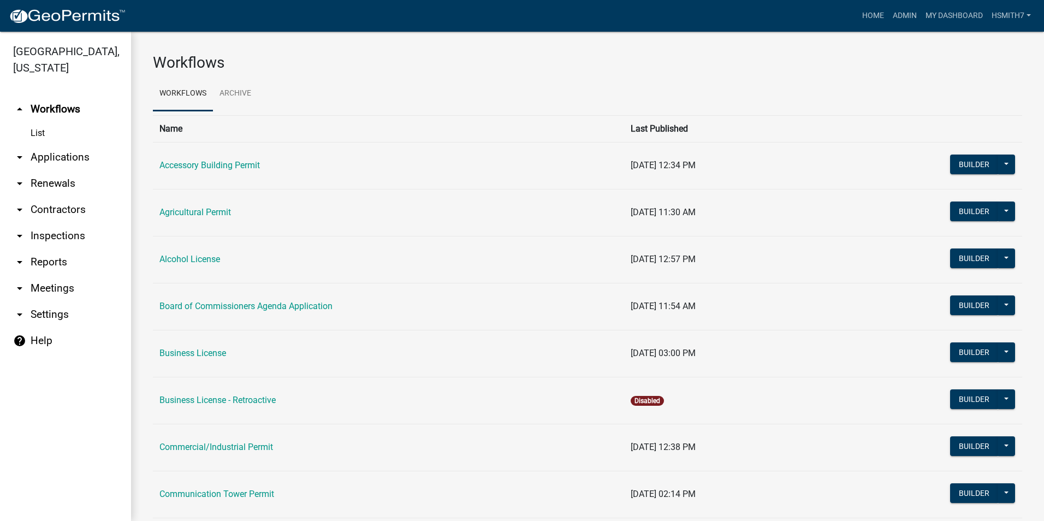
click at [62, 160] on link "arrow_drop_down Applications" at bounding box center [65, 157] width 131 height 26
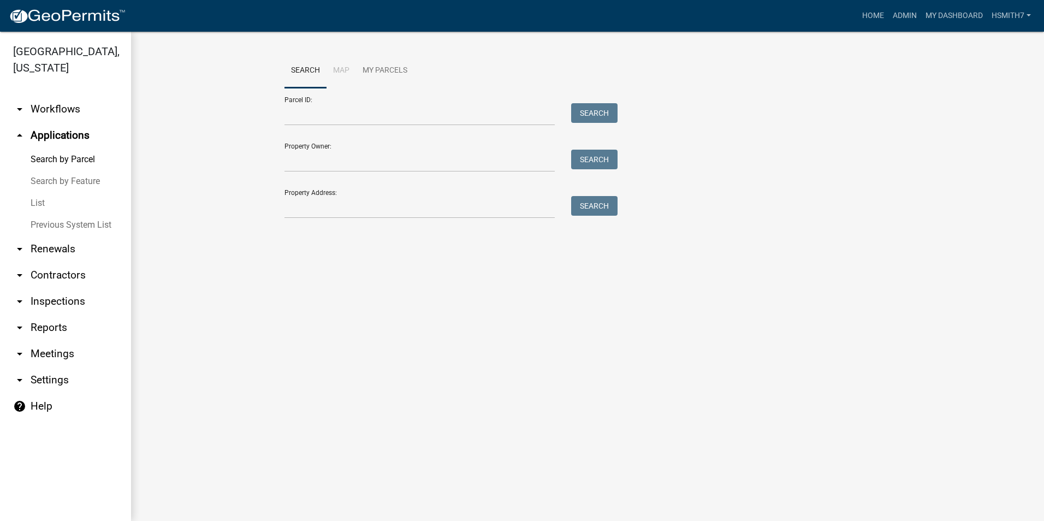
click at [46, 201] on link "List" at bounding box center [65, 203] width 131 height 22
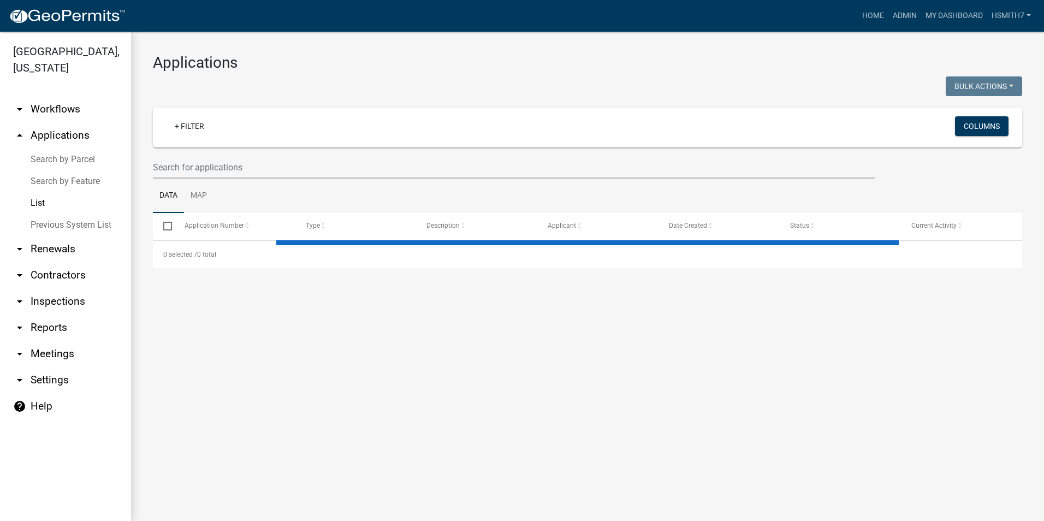
select select "3: 100"
